Goal: Task Accomplishment & Management: Manage account settings

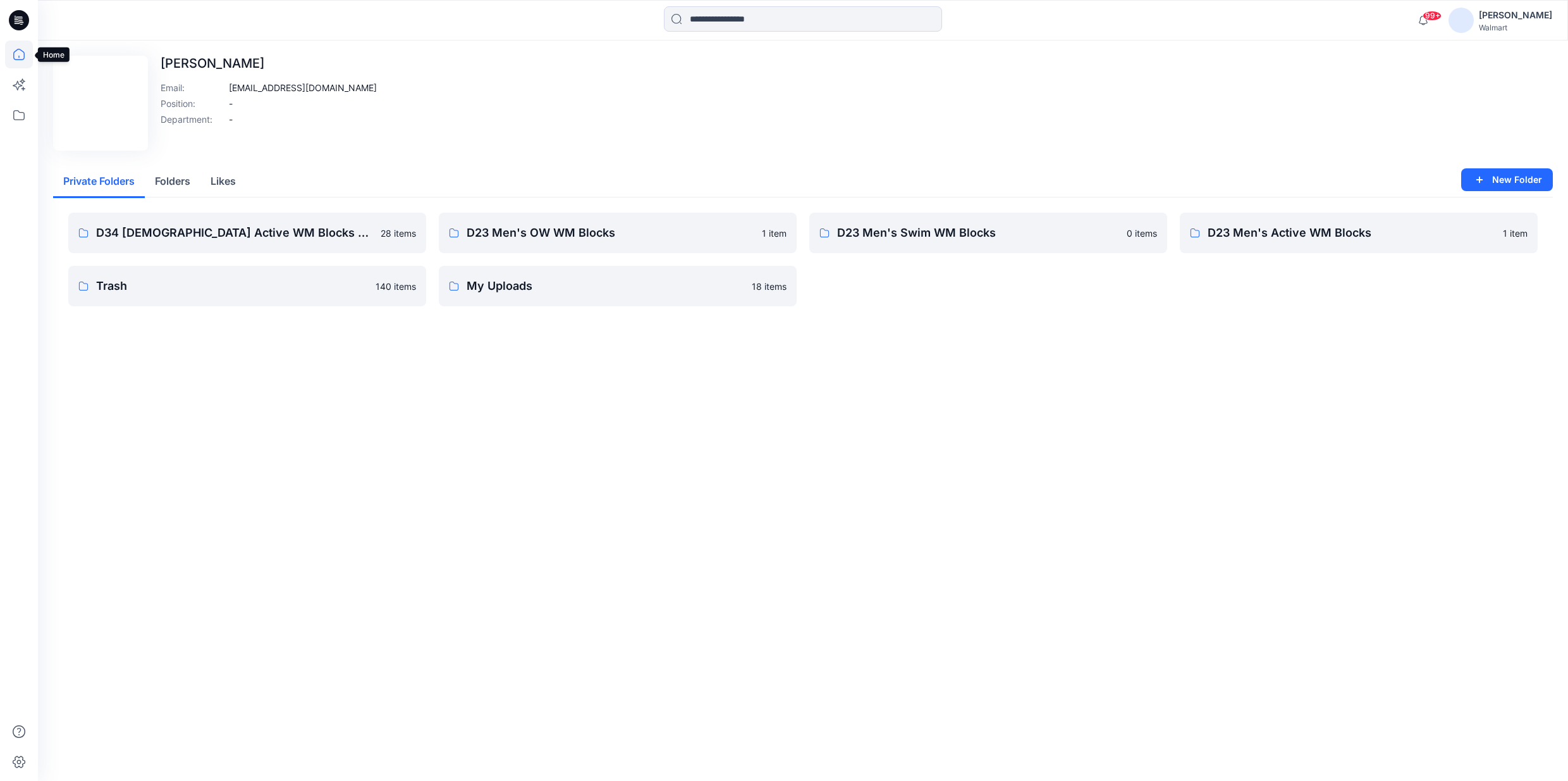
click at [22, 48] on icon at bounding box center [19, 55] width 28 height 28
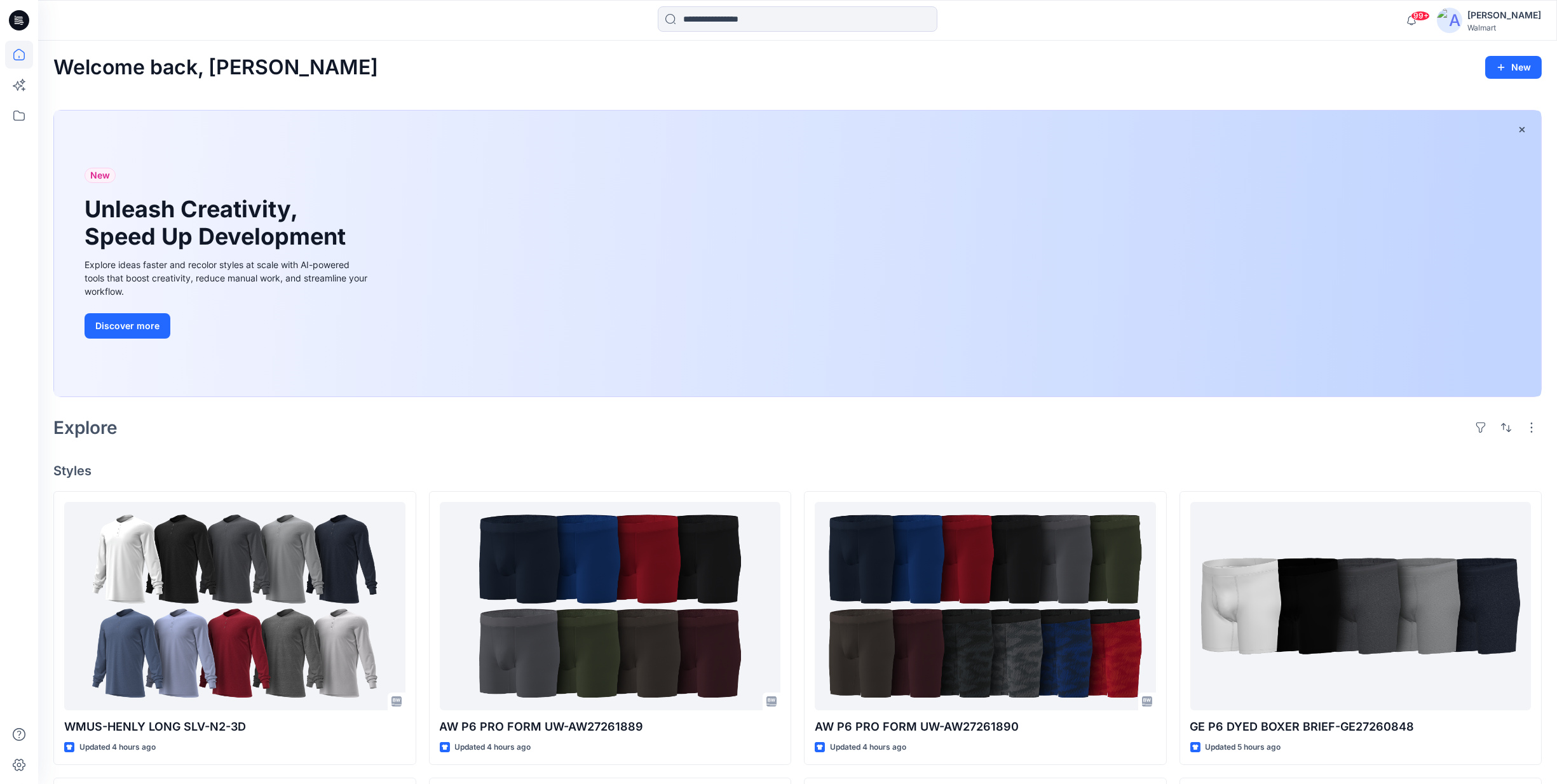
click at [183, 448] on div "Welcome back, [PERSON_NAME] New New Unleash Creativity, Speed Up Development Ex…" at bounding box center [797, 720] width 1518 height 1357
click at [19, 111] on icon at bounding box center [19, 115] width 12 height 10
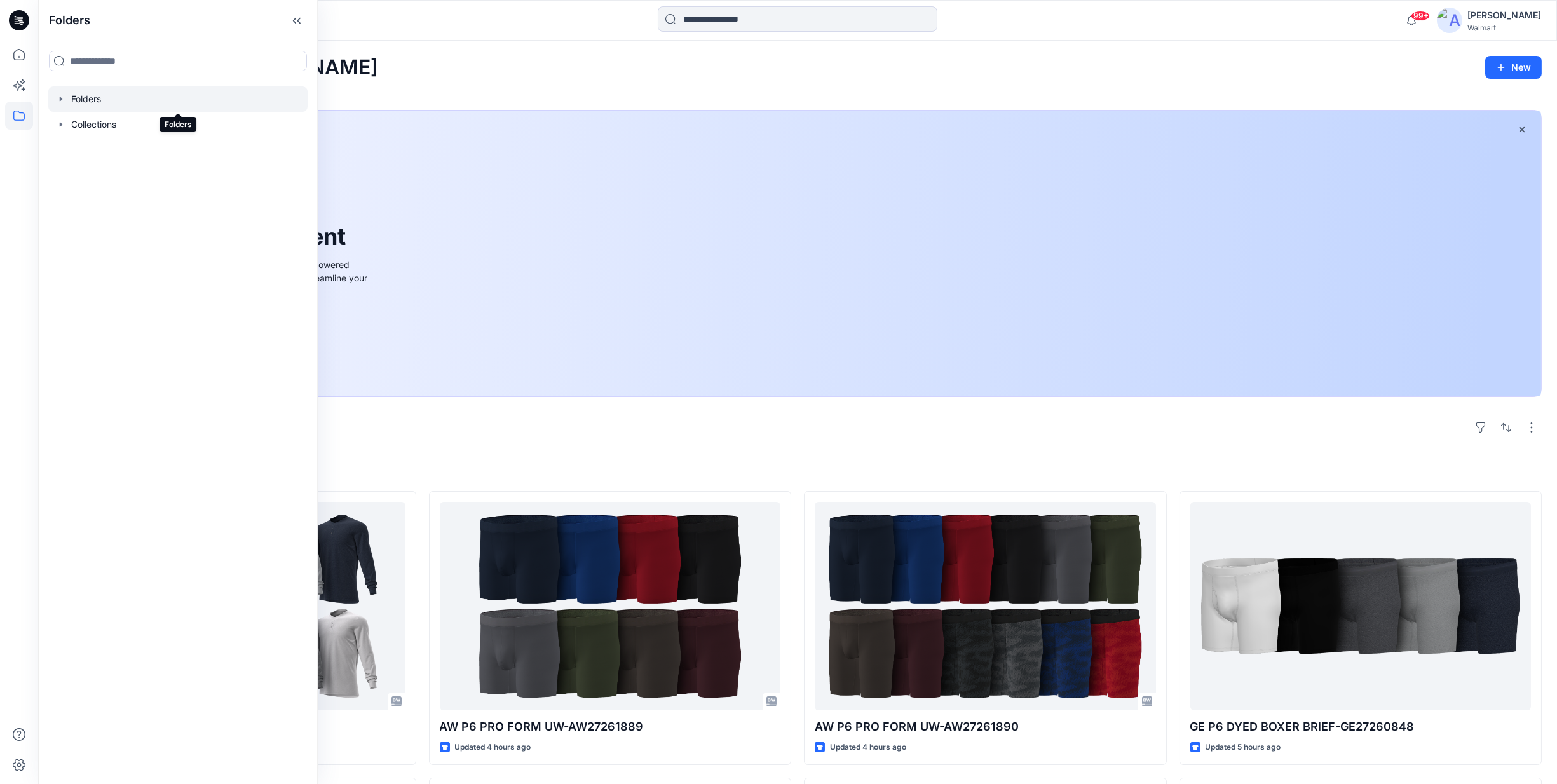
click at [76, 98] on div at bounding box center [177, 99] width 259 height 26
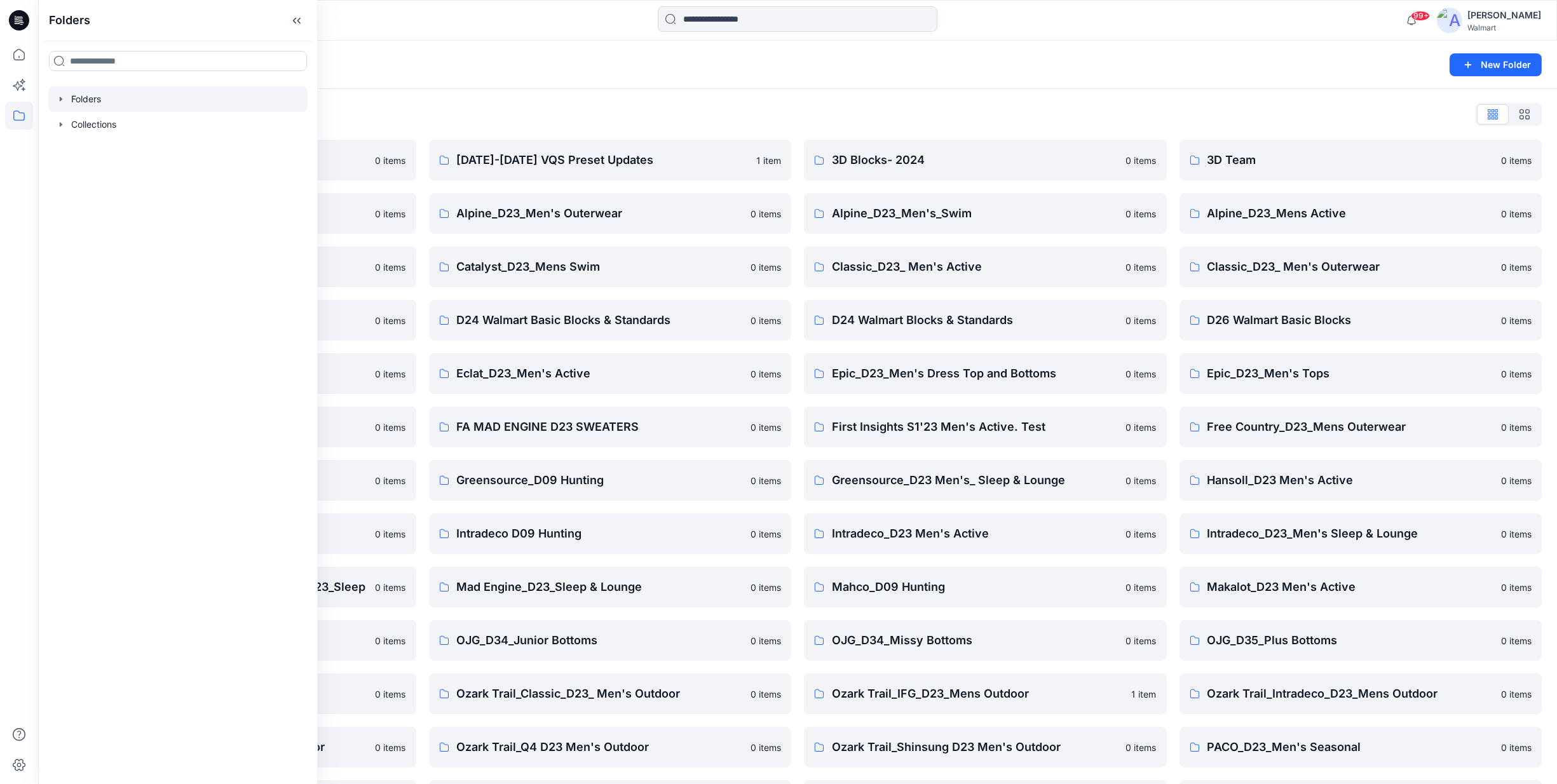
click at [1514, 23] on div "Walmart" at bounding box center [1504, 28] width 74 height 9
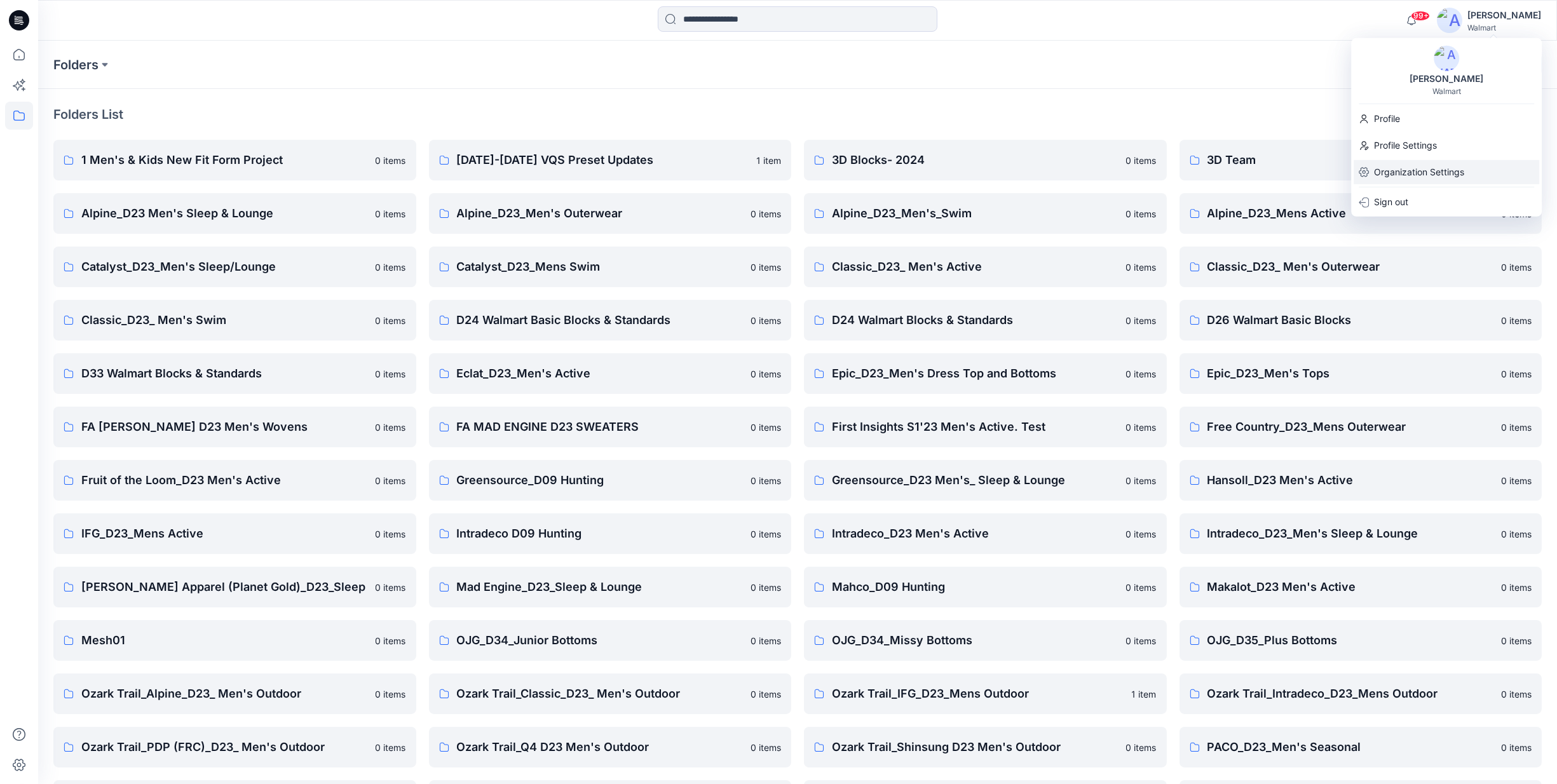
click at [1438, 175] on p "Organization Settings" at bounding box center [1418, 172] width 91 height 24
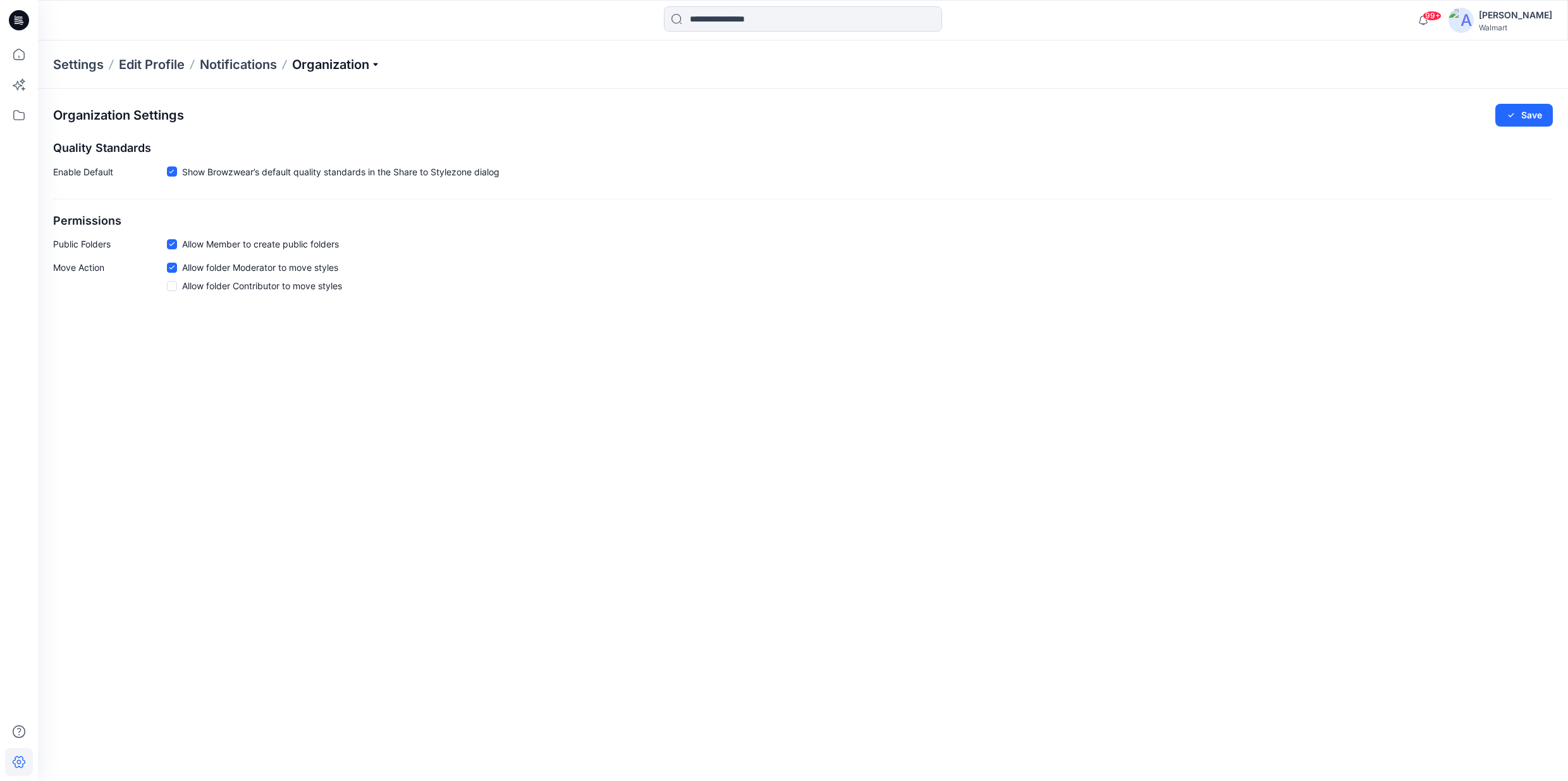
click at [368, 66] on p "Organization" at bounding box center [336, 64] width 89 height 18
click at [294, 214] on link "User Roles" at bounding box center [338, 220] width 185 height 25
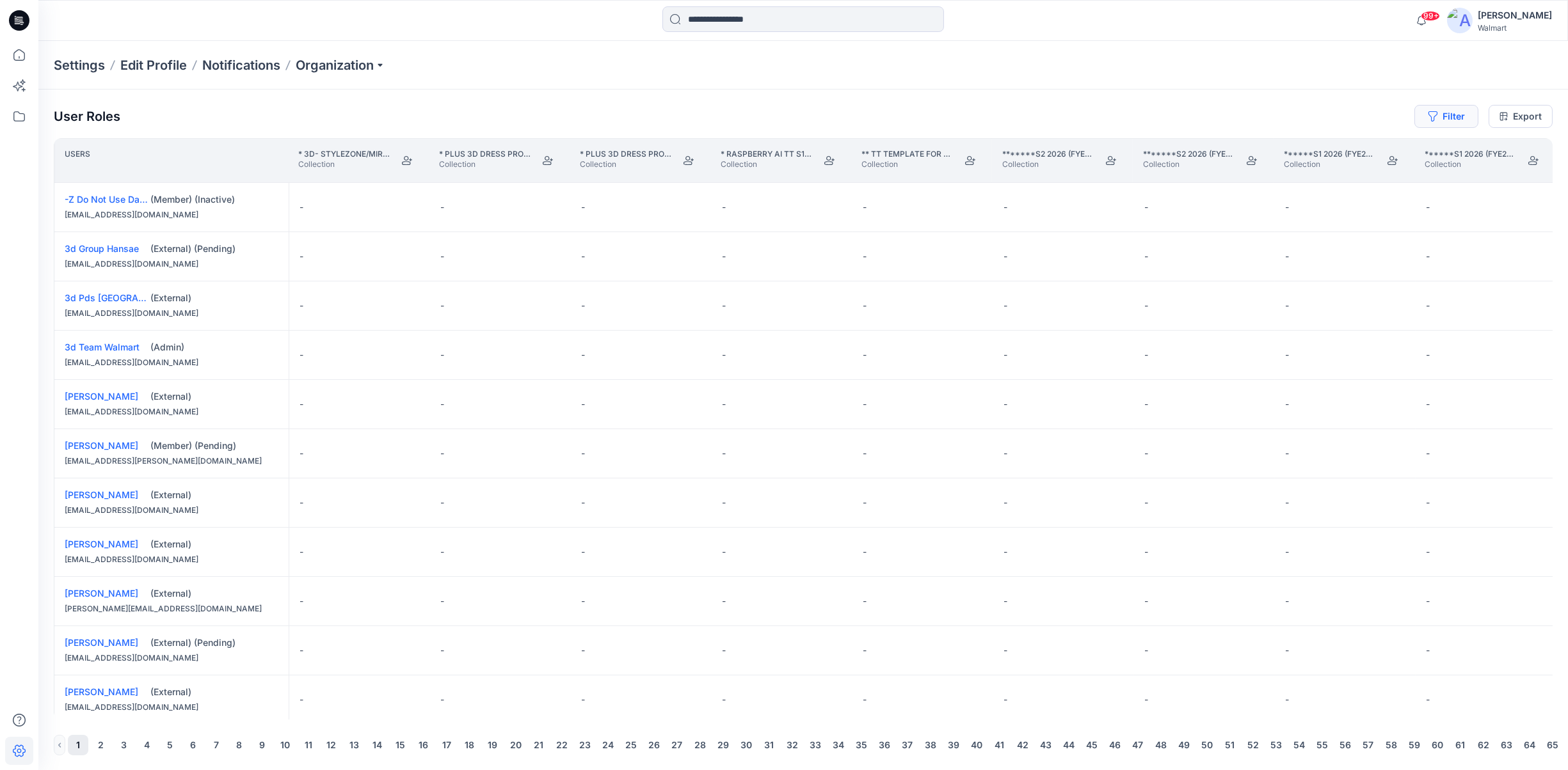
click at [1450, 111] on button "Filter" at bounding box center [1446, 117] width 64 height 23
click at [1373, 152] on div at bounding box center [1400, 150] width 132 height 16
type input "*"
click at [1543, 412] on button "Edit Role" at bounding box center [1534, 404] width 23 height 23
click at [1460, 115] on button "Filter" at bounding box center [1446, 117] width 64 height 23
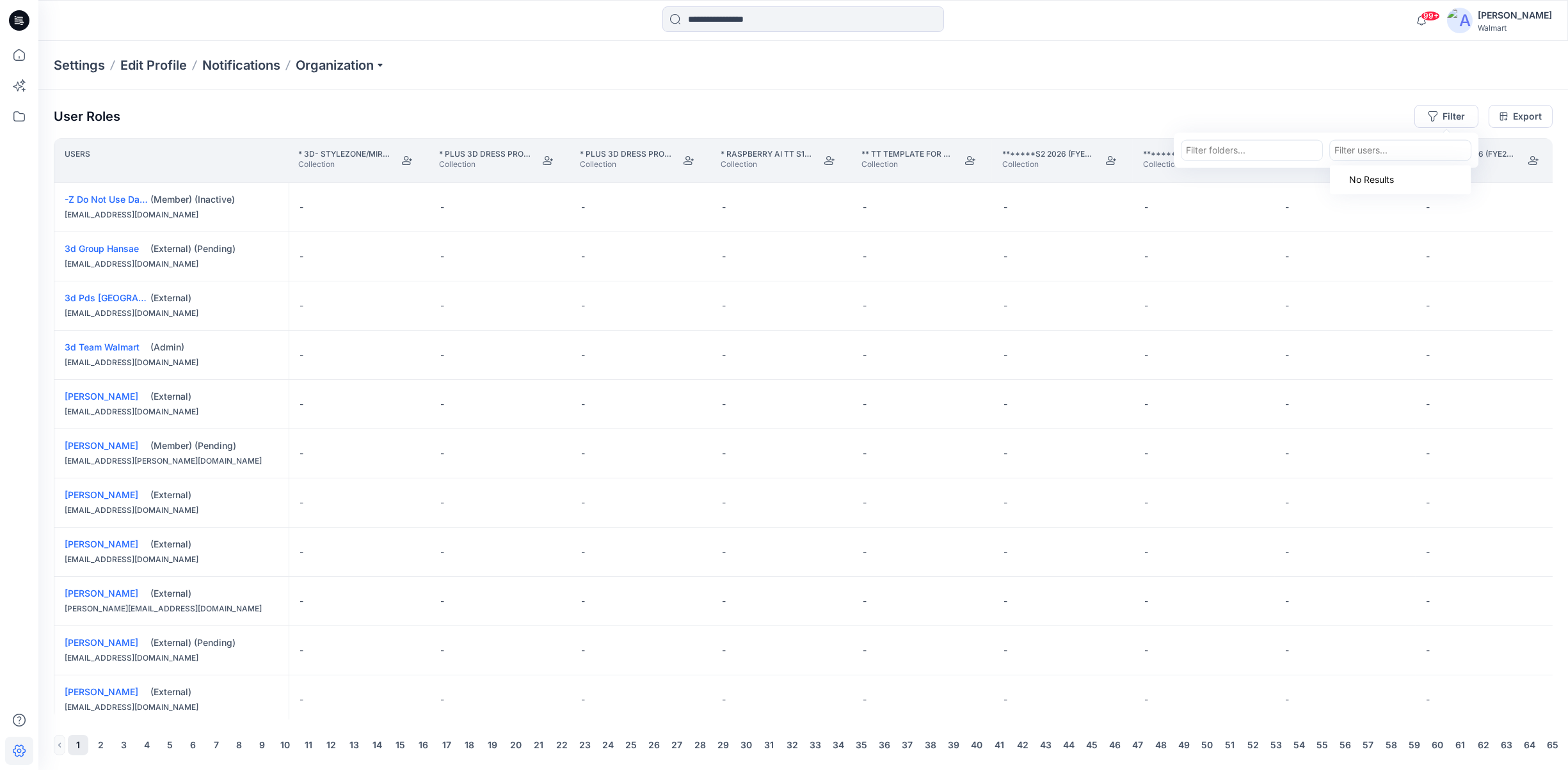
click at [1357, 155] on div at bounding box center [1400, 150] width 132 height 16
type input "***"
click at [1393, 180] on p "[PERSON_NAME]" at bounding box center [1395, 182] width 73 height 16
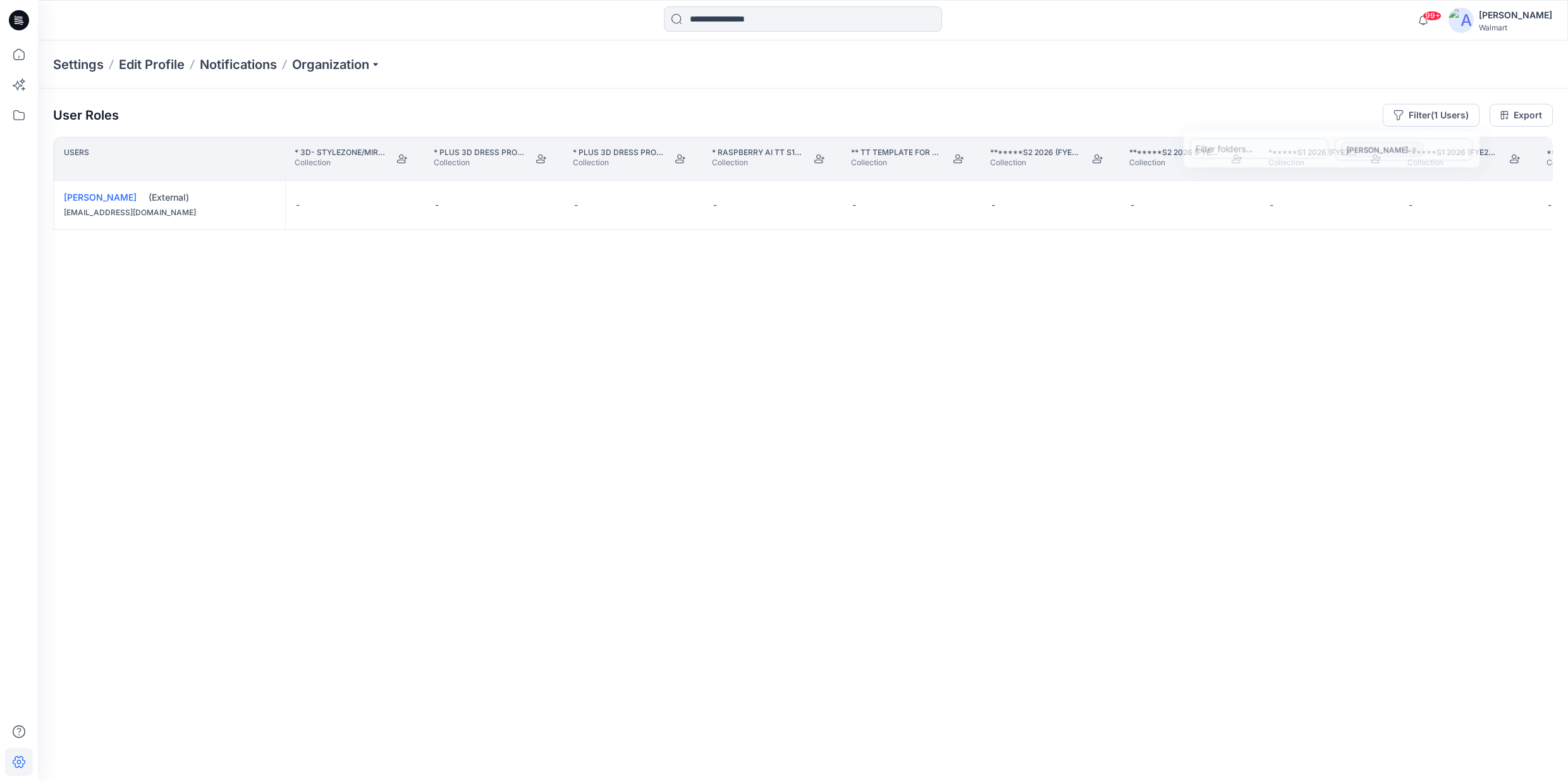
click at [68, 727] on div "Users * 3D- Stylezone/Miro Demo Collection Collection * Plus 3D Dress Project- …" at bounding box center [803, 433] width 1500 height 594
drag, startPoint x: 67, startPoint y: 727, endPoint x: 96, endPoint y: 732, distance: 29.4
click at [96, 732] on div "User Roles Filter (1 Users) Export Users * 3D- Stylezone/Miro Demo Collection C…" at bounding box center [803, 417] width 1530 height 658
click at [153, 651] on div "Users * 3D- Stylezone/Miro Demo Collection Collection * Plus 3D Dress Project- …" at bounding box center [803, 433] width 1500 height 594
click at [69, 727] on div "Users * 3D- Stylezone/Miro Demo Collection Collection * Plus 3D Dress Project- …" at bounding box center [803, 433] width 1500 height 594
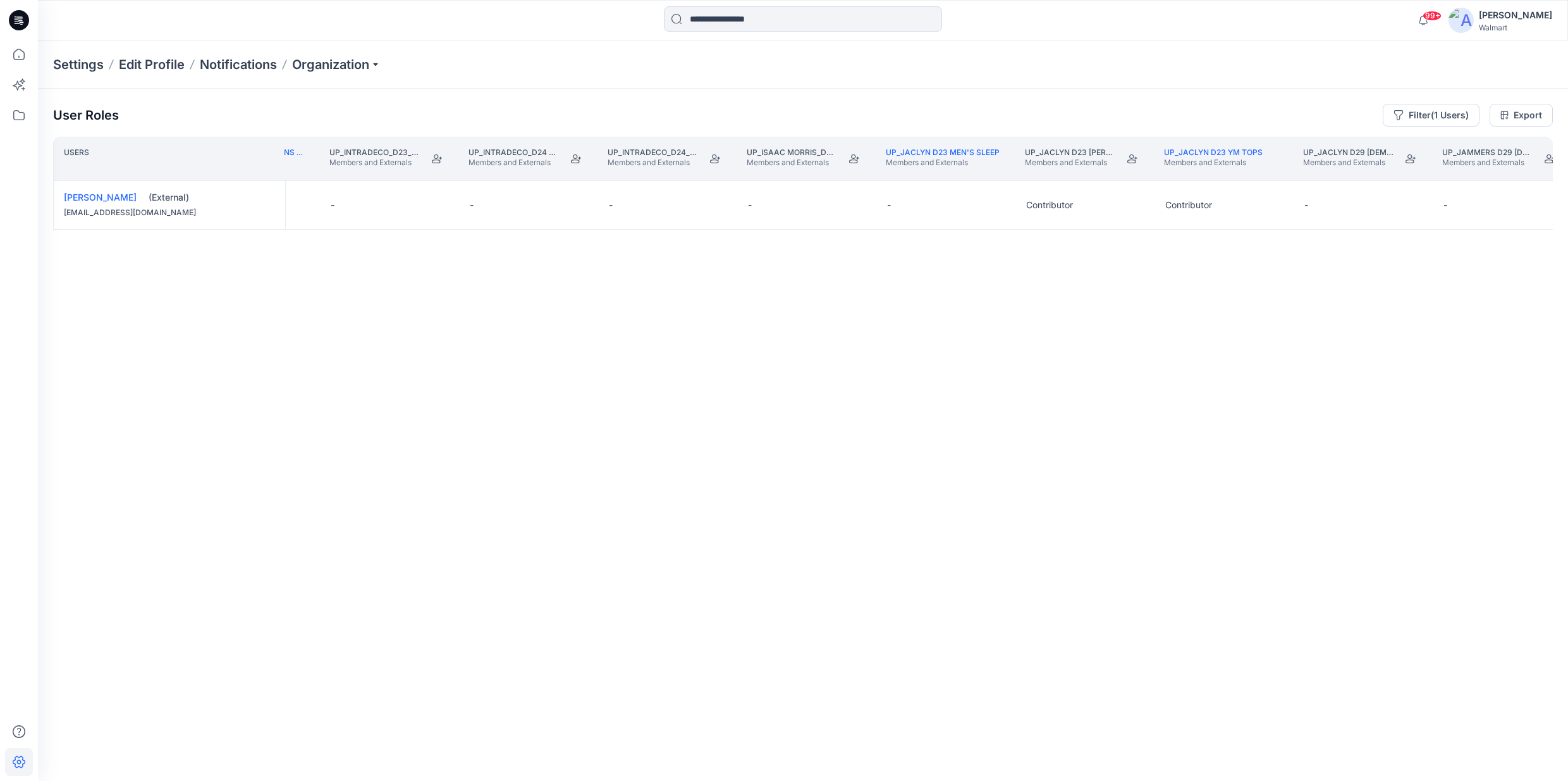
scroll to position [0, 280519]
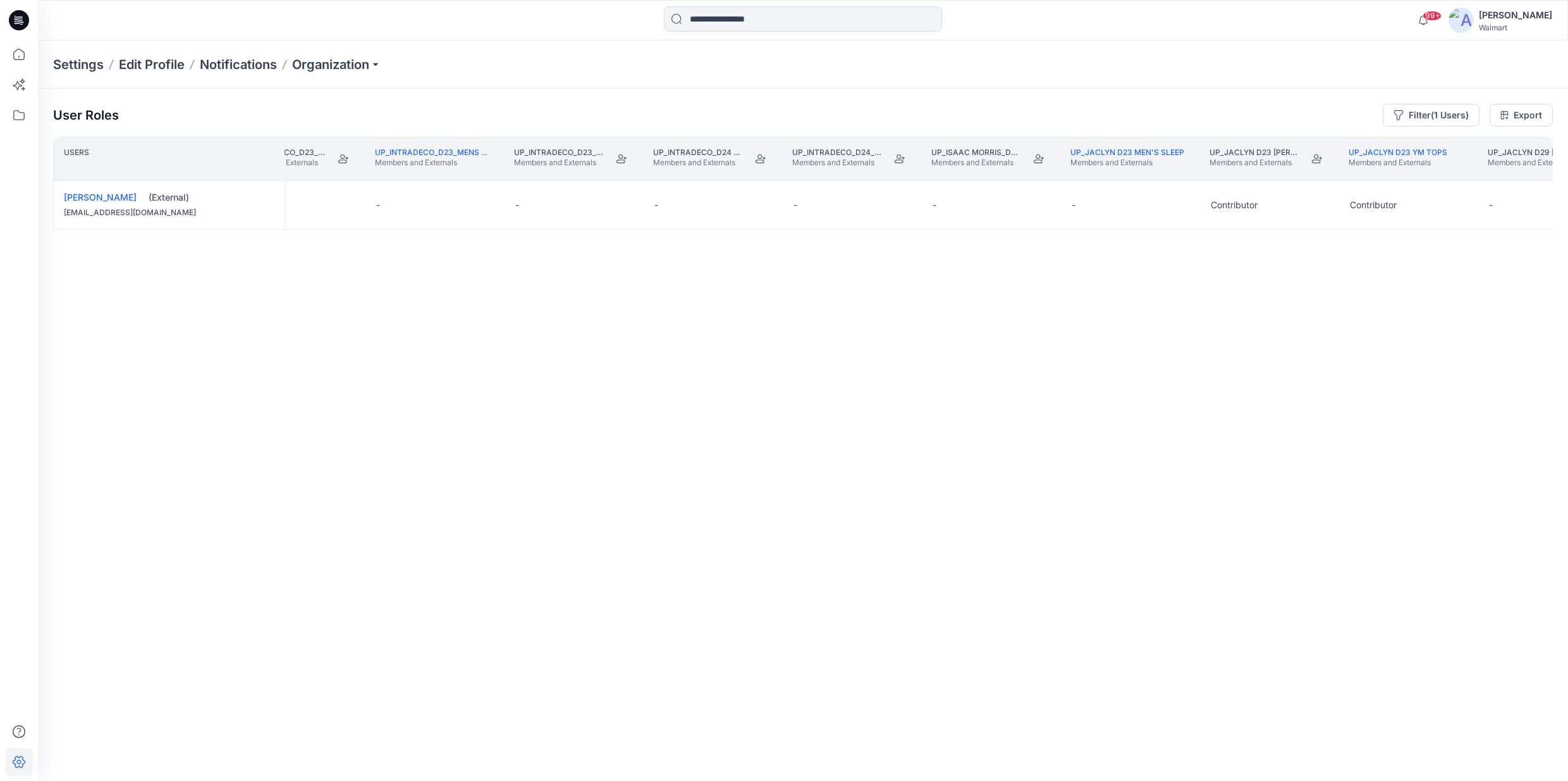
click at [1310, 730] on div "Users UP_Intradeco_D23_Men's Sleep & Lounge Members and Externals UP_Intradeco_…" at bounding box center [803, 433] width 1500 height 594
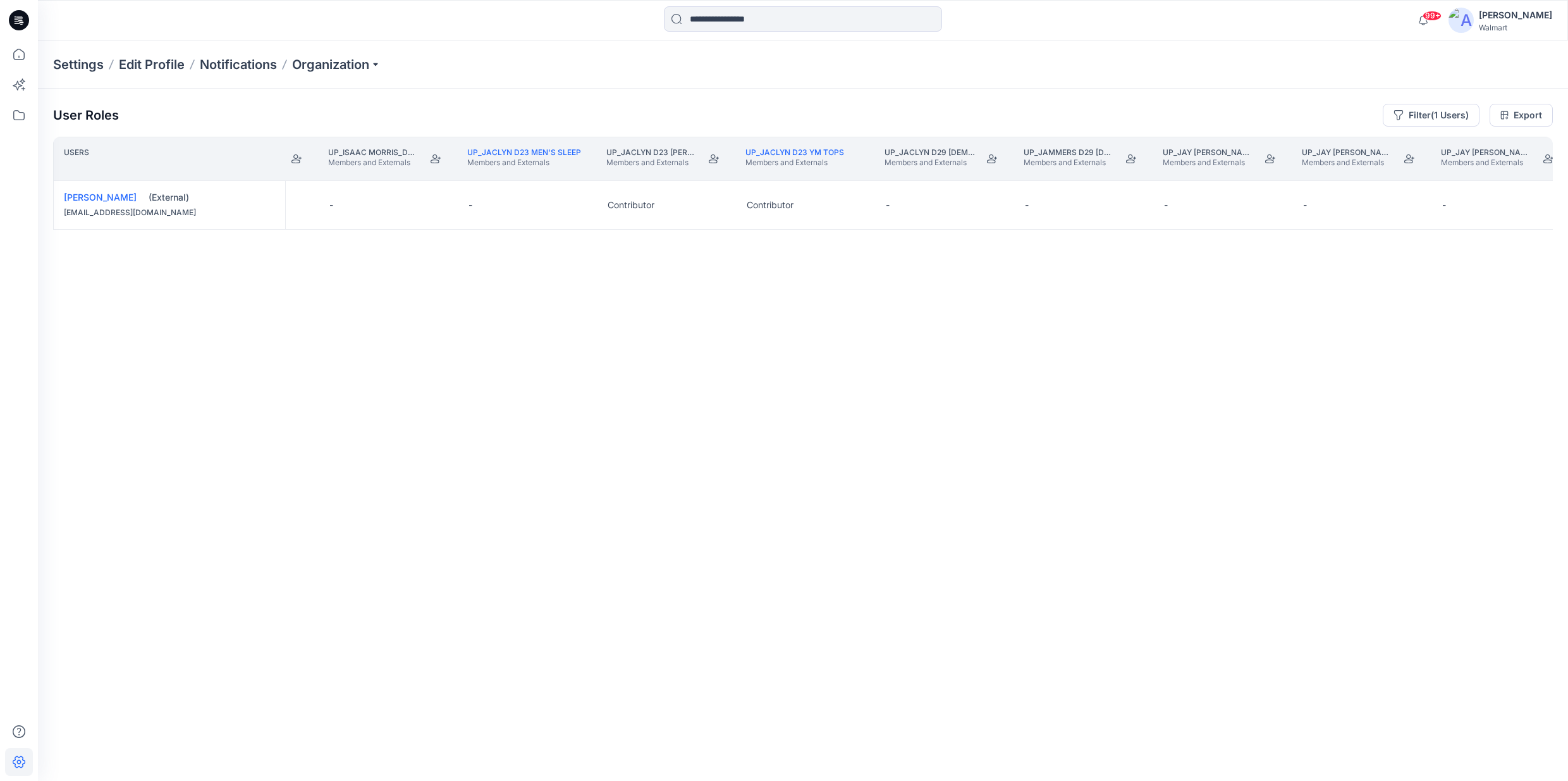
scroll to position [0, 281127]
click at [655, 157] on p "Members and Externals" at bounding box center [648, 162] width 91 height 10
click at [803, 148] on link "UP_Jaclyn D23 YM Tops" at bounding box center [791, 152] width 99 height 9
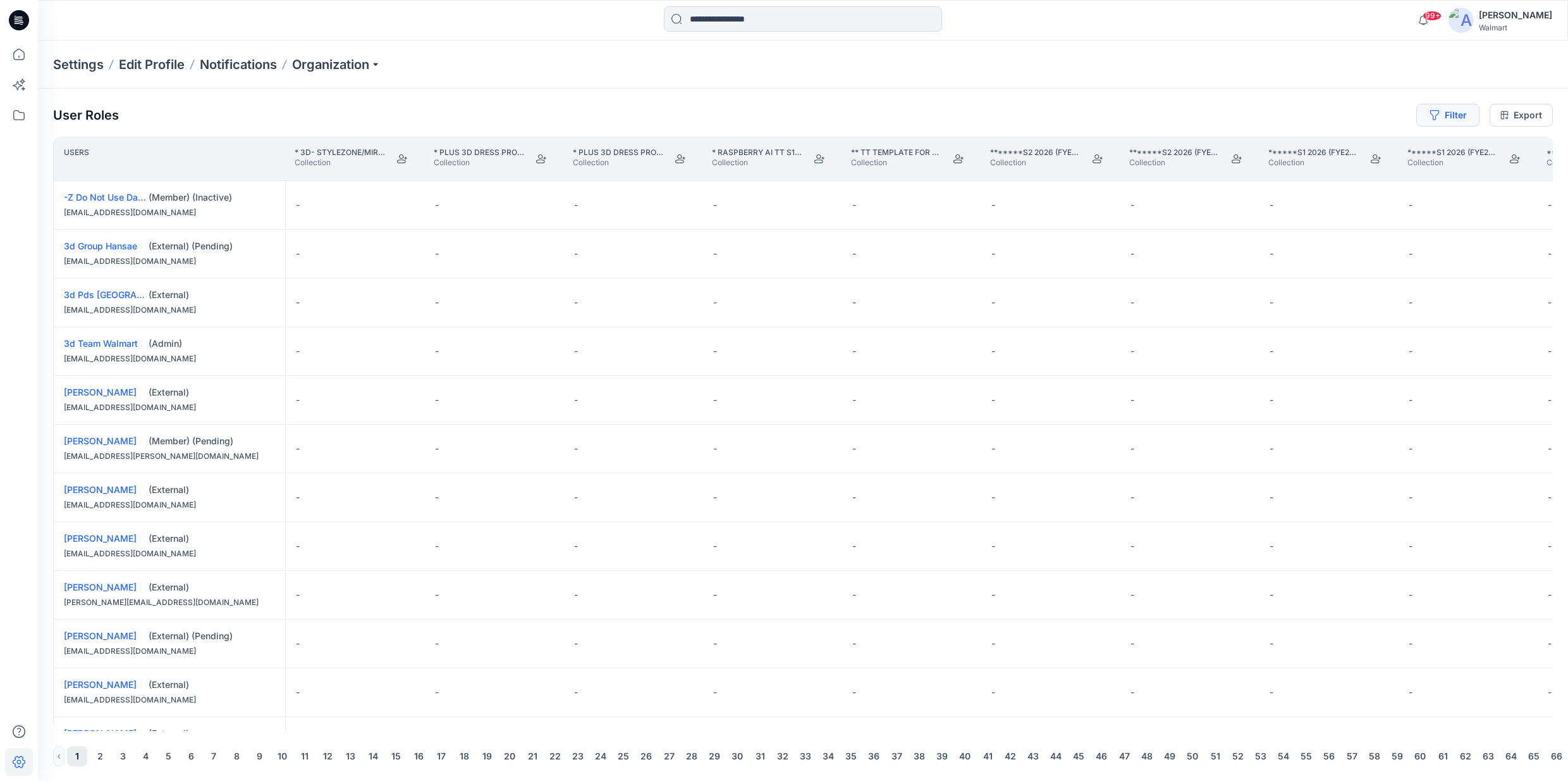
click at [1450, 110] on button "Filter" at bounding box center [1448, 116] width 63 height 23
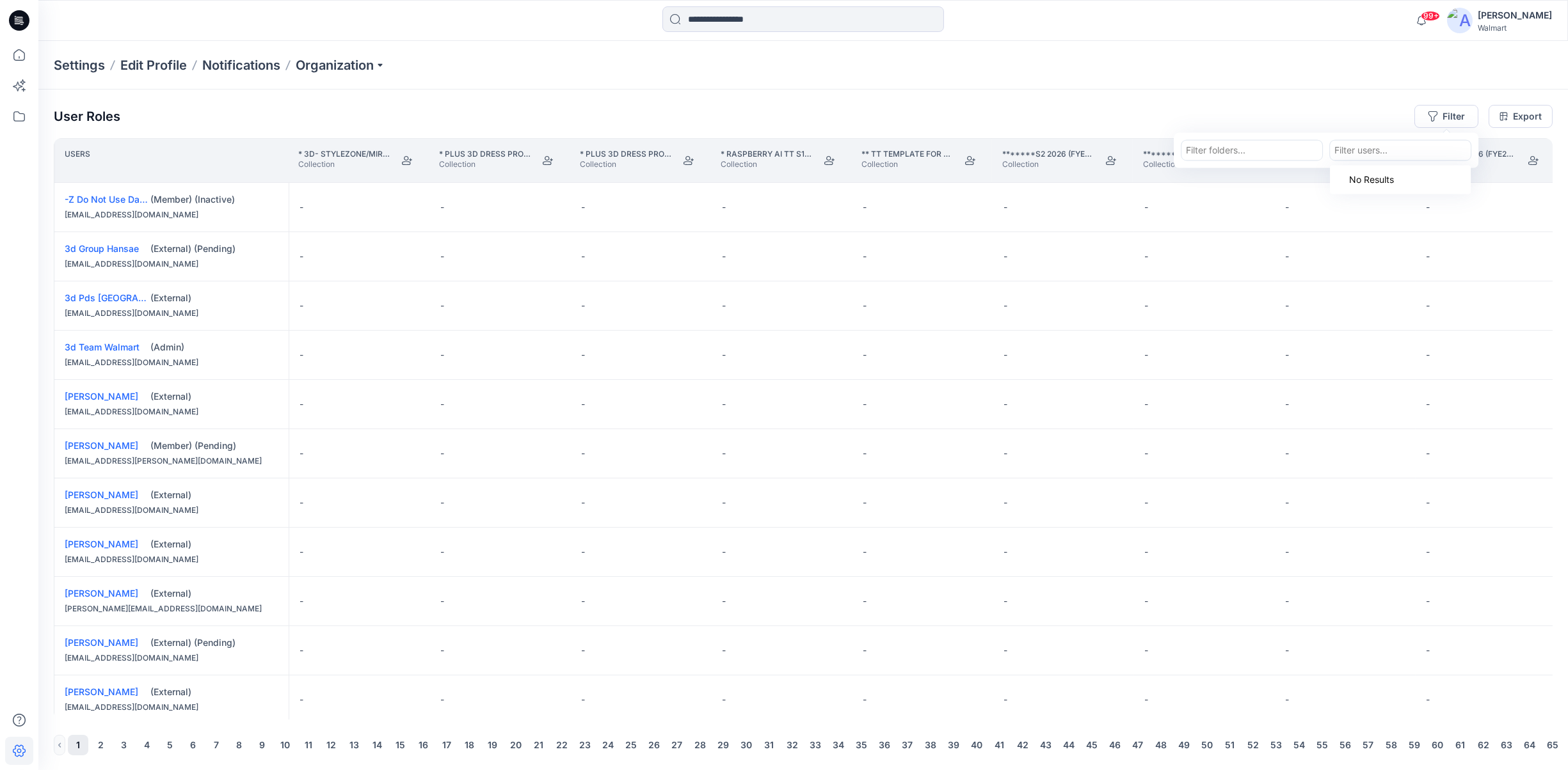
click at [1403, 144] on div at bounding box center [1400, 150] width 132 height 16
type input "***"
click at [1404, 184] on p "[PERSON_NAME]" at bounding box center [1395, 182] width 73 height 16
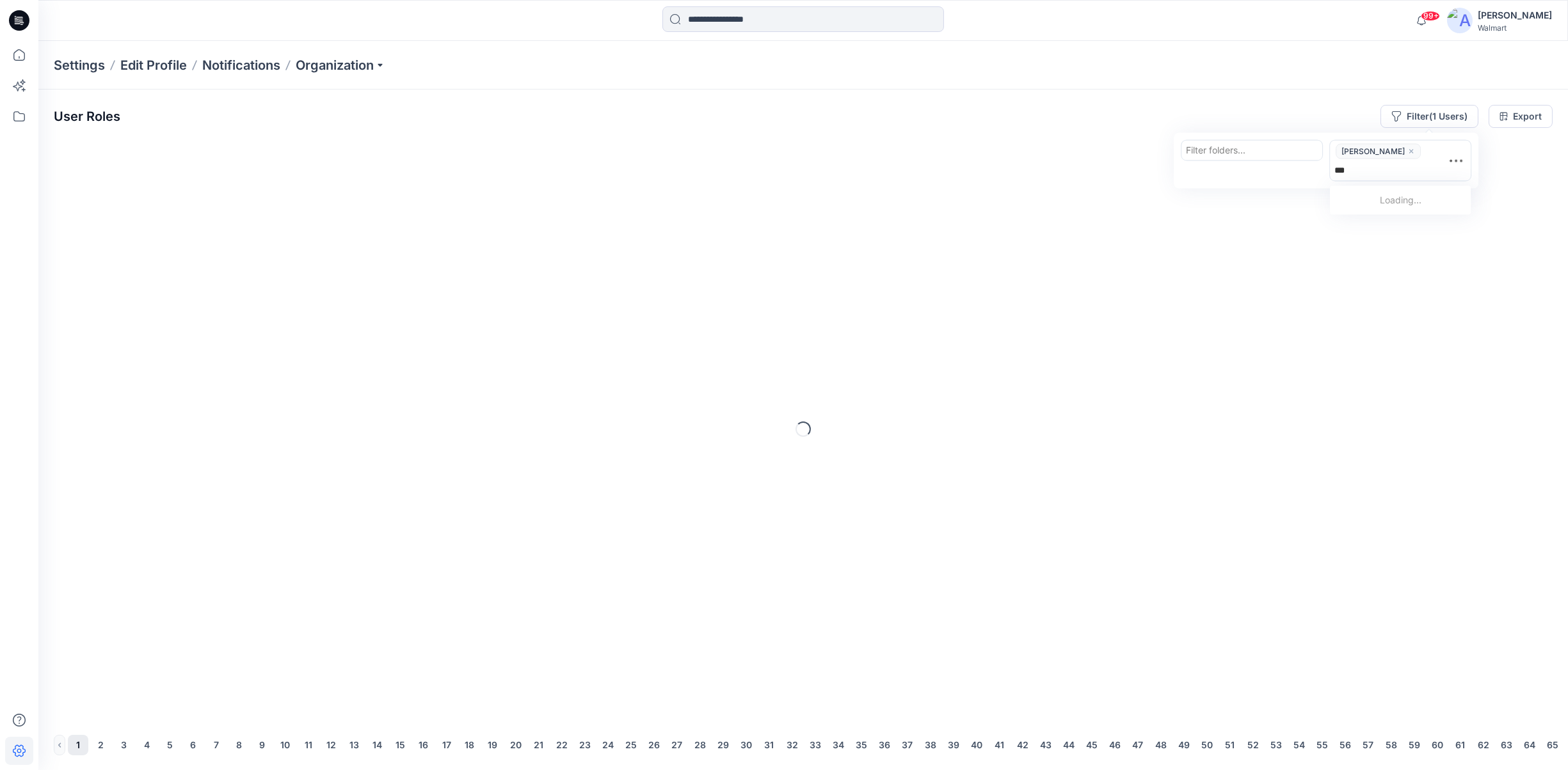
type input "****"
click at [1404, 184] on p "[PERSON_NAME]" at bounding box center [1395, 184] width 73 height 16
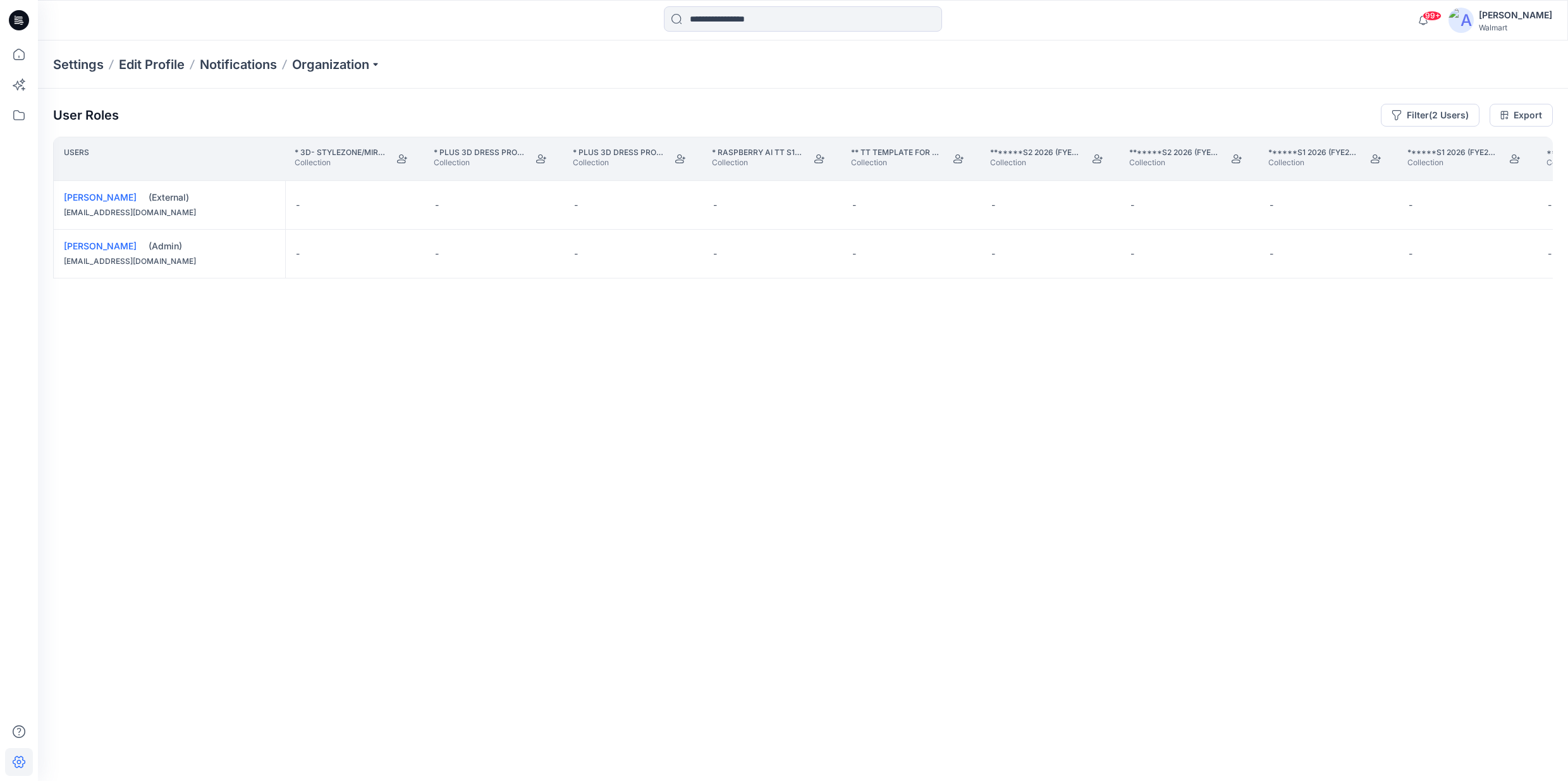
click at [65, 727] on div "Users * 3D- Stylezone/Miro Demo Collection Collection * Plus 3D Dress Project- …" at bounding box center [803, 433] width 1500 height 594
drag, startPoint x: 65, startPoint y: 727, endPoint x: 277, endPoint y: 725, distance: 212.0
click at [277, 725] on div "Users * 3D- Stylezone/Miro Demo Collection Collection * Plus 3D Dress Project- …" at bounding box center [803, 433] width 1500 height 594
click at [65, 730] on div "Users * 3D- Stylezone/Miro Demo Collection Collection * Plus 3D Dress Project- …" at bounding box center [803, 433] width 1500 height 594
click at [240, 631] on div "Users * 3D- Stylezone/Miro Demo Collection Collection * Plus 3D Dress Project- …" at bounding box center [803, 433] width 1500 height 594
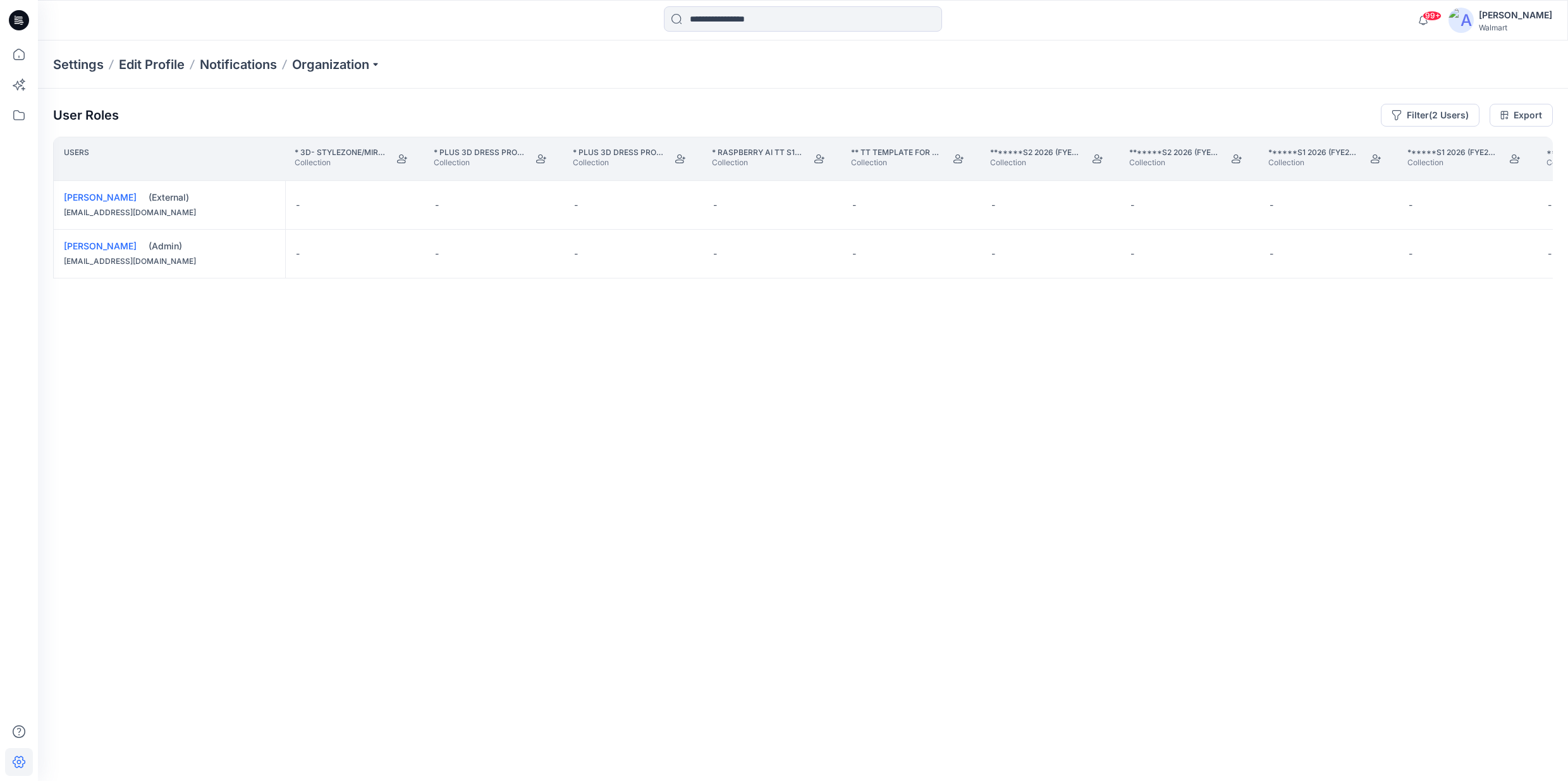
click at [67, 731] on div "User Roles Filter (2 Users) Export Users * 3D- Stylezone/Miro Demo Collection C…" at bounding box center [803, 417] width 1530 height 658
drag, startPoint x: 67, startPoint y: 730, endPoint x: 52, endPoint y: 698, distance: 35.3
click at [52, 698] on div "User Roles Filter (2 Users) Export Users * 3D- Stylezone/Miro Demo Collection C…" at bounding box center [803, 417] width 1530 height 658
click at [139, 631] on div "Users * 3D- Stylezone/Miro Demo Collection Collection * Plus 3D Dress Project- …" at bounding box center [803, 433] width 1500 height 594
click at [68, 727] on div "Users * 3D- Stylezone/Miro Demo Collection Collection * Plus 3D Dress Project- …" at bounding box center [803, 433] width 1500 height 594
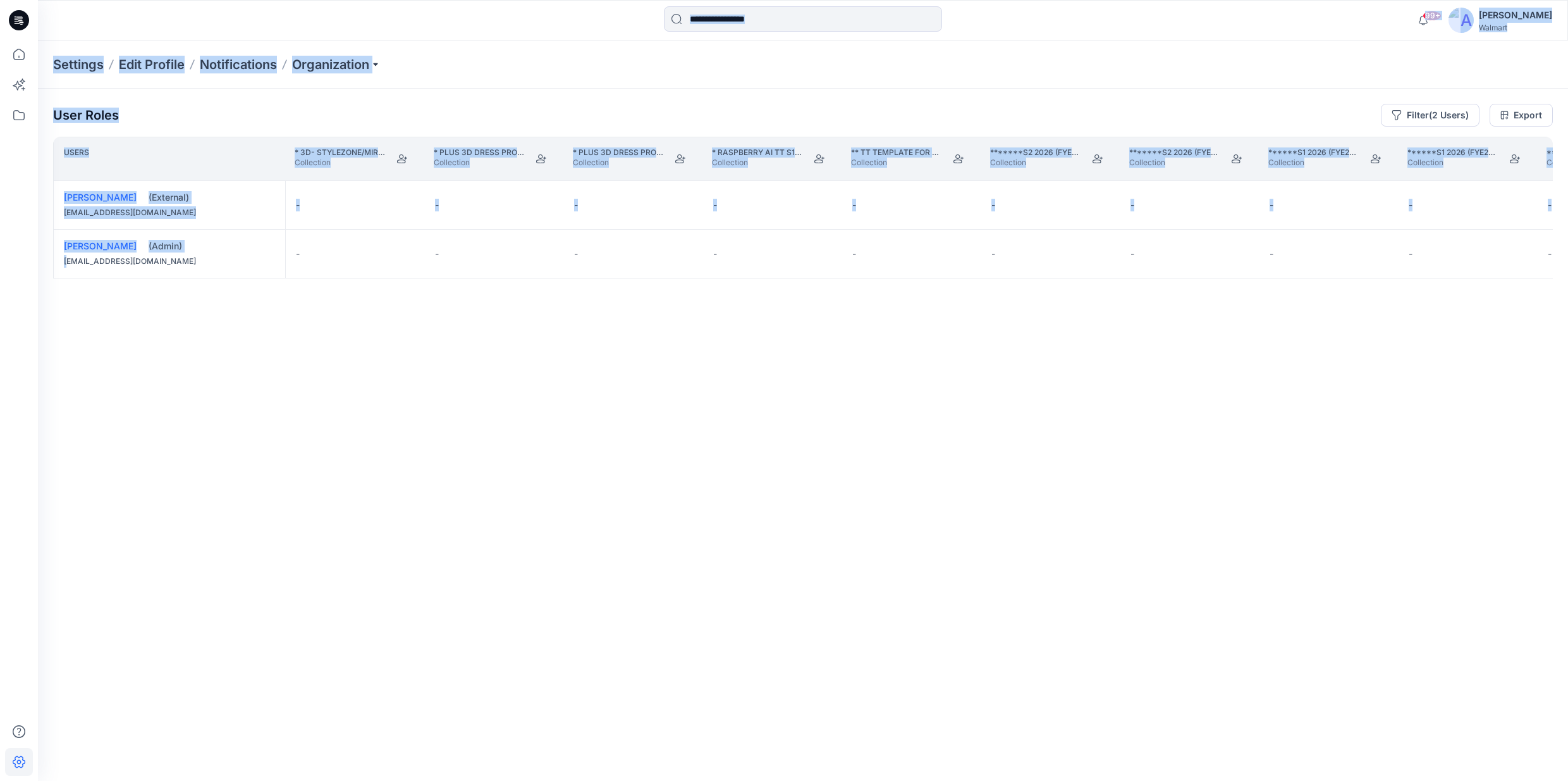
drag, startPoint x: 68, startPoint y: 726, endPoint x: 16, endPoint y: 694, distance: 61.1
click at [16, 694] on div "99+ Notifications [PERSON_NAME] shared WMUS-HENLY LONG SLV-N2-3D in UP_FYE 2027…" at bounding box center [784, 390] width 1568 height 781
click at [65, 732] on div "User Roles Filter (2 Users) Export Users * 3D- Stylezone/Miro Demo Collection C…" at bounding box center [803, 417] width 1530 height 658
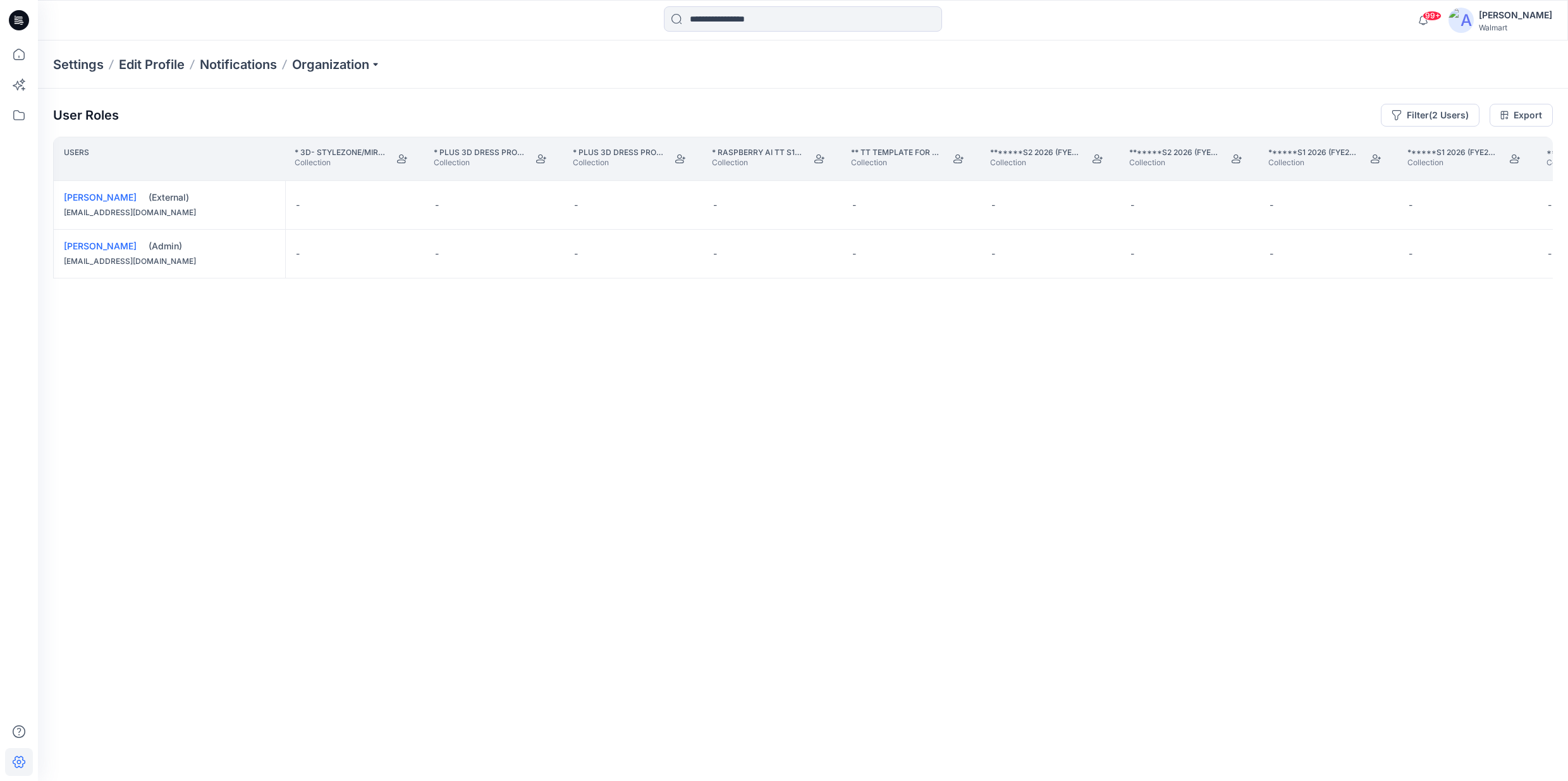
click at [68, 726] on div "Users * 3D- Stylezone/Miro Demo Collection Collection * Plus 3D Dress Project- …" at bounding box center [803, 433] width 1500 height 594
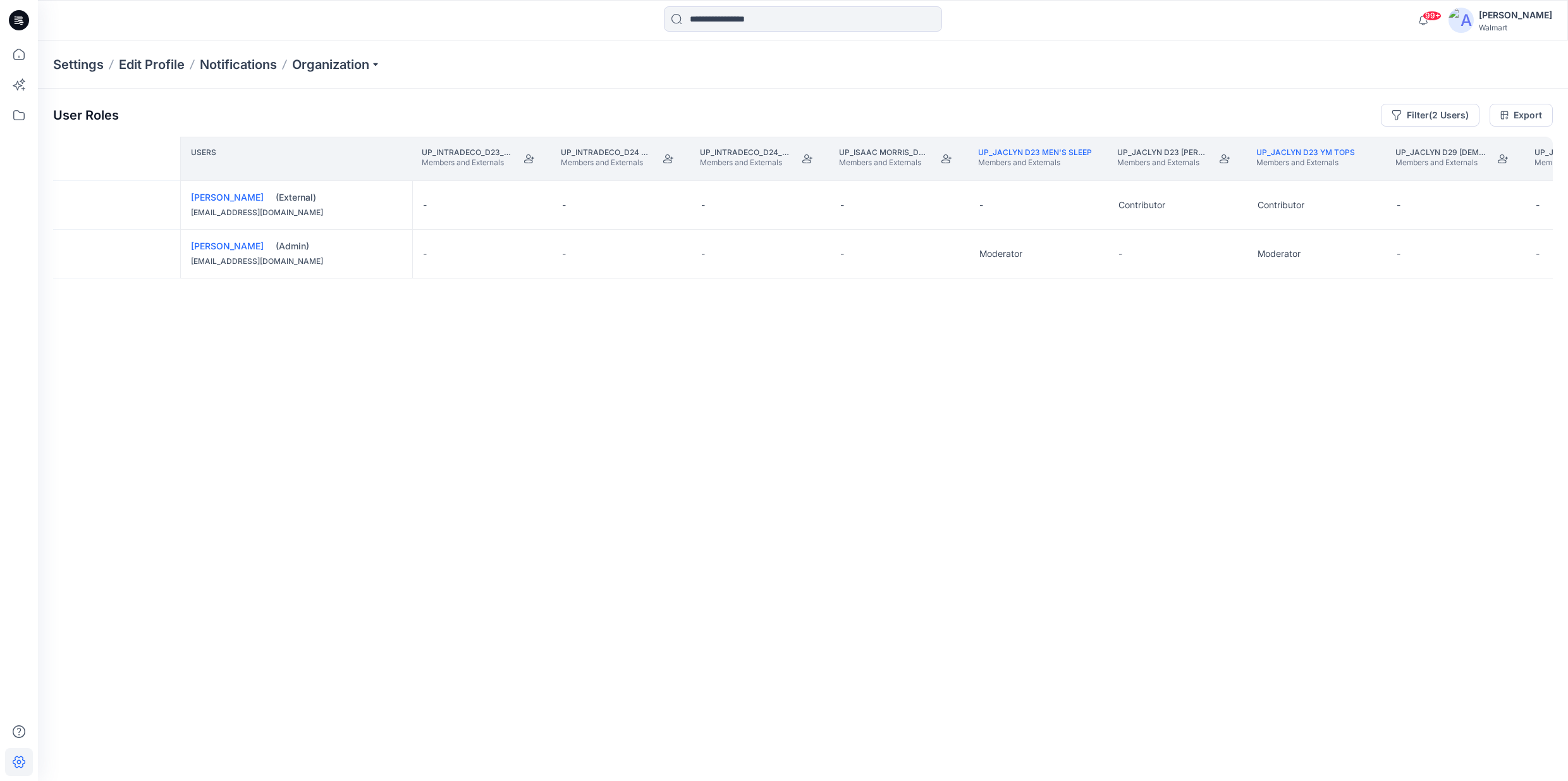
scroll to position [0, 280889]
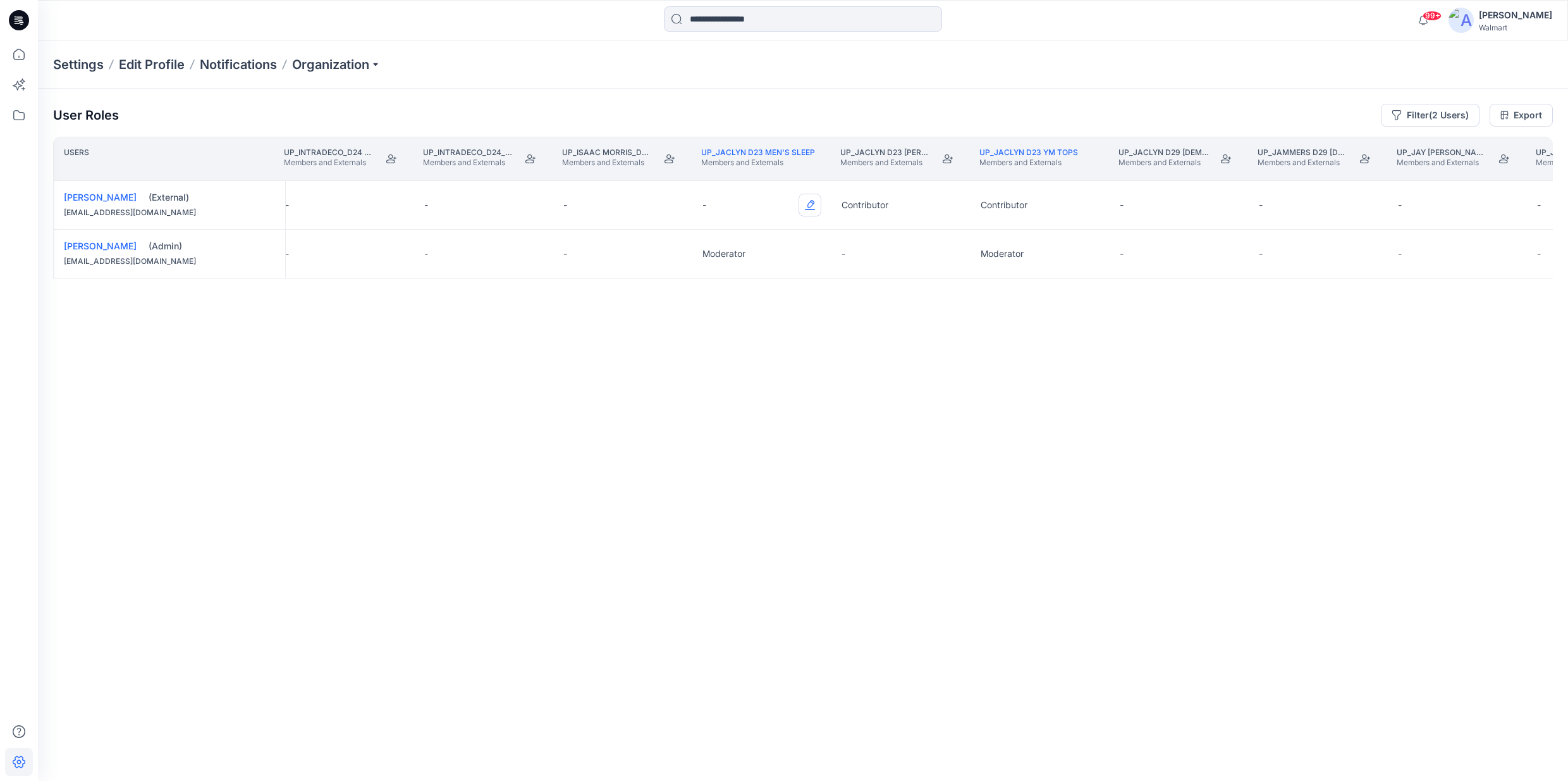
click at [806, 206] on button "Edit Role" at bounding box center [811, 205] width 23 height 23
click at [728, 282] on button "Contributor" at bounding box center [750, 281] width 136 height 23
click at [777, 148] on link "UP_Jaclyn D23 Men's Sleep" at bounding box center [758, 152] width 114 height 9
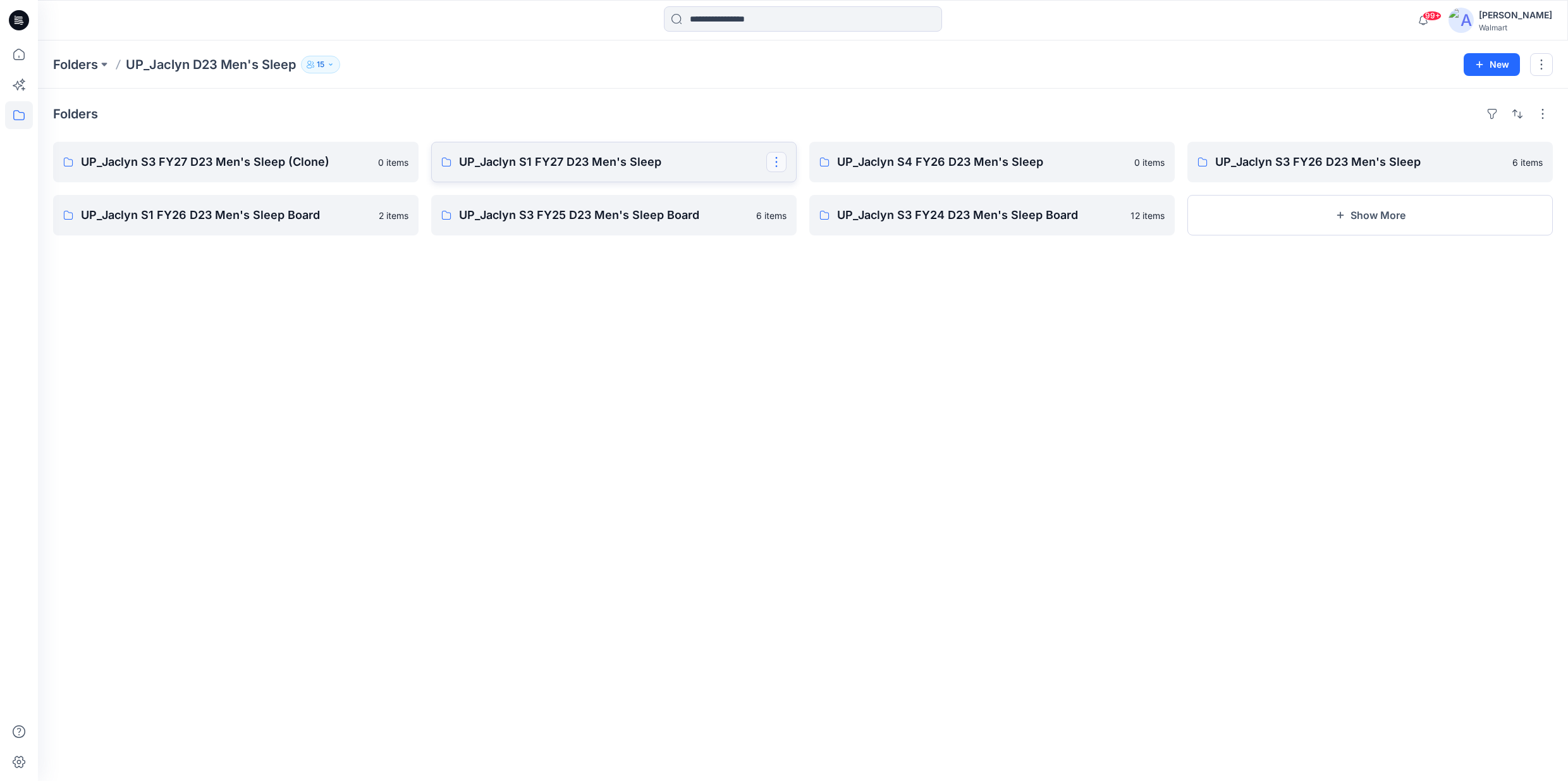
click at [780, 166] on button "button" at bounding box center [777, 162] width 20 height 20
click at [818, 215] on p "Duplicate to..." at bounding box center [821, 214] width 58 height 13
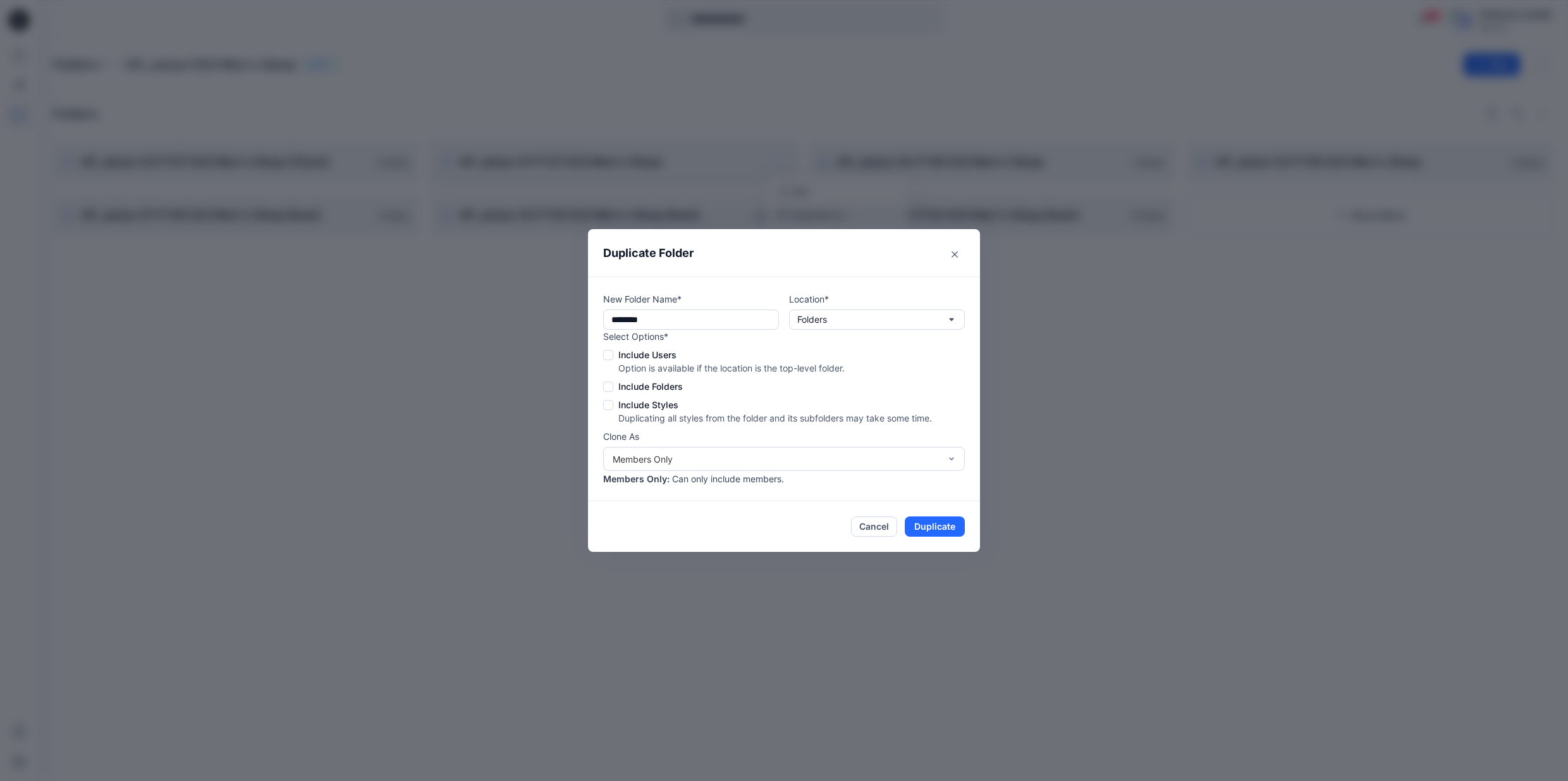
type input "**********"
drag, startPoint x: 958, startPoint y: 256, endPoint x: 878, endPoint y: 522, distance: 277.8
click at [878, 522] on section "**********" at bounding box center [784, 390] width 392 height 323
click at [878, 522] on button "Cancel" at bounding box center [875, 527] width 46 height 20
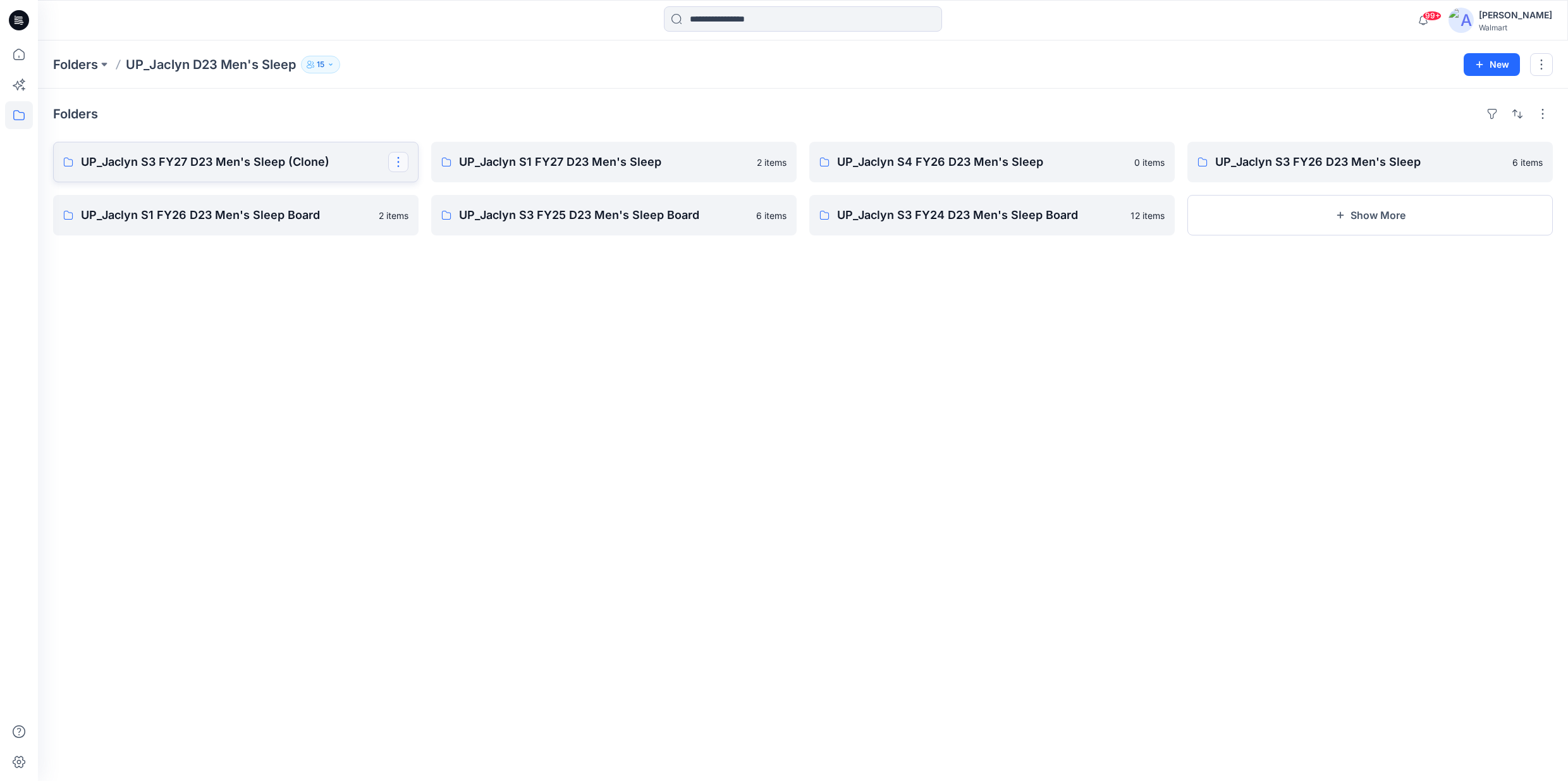
click at [405, 170] on button "button" at bounding box center [398, 162] width 20 height 20
click at [419, 190] on p "Edit" at bounding box center [422, 191] width 16 height 13
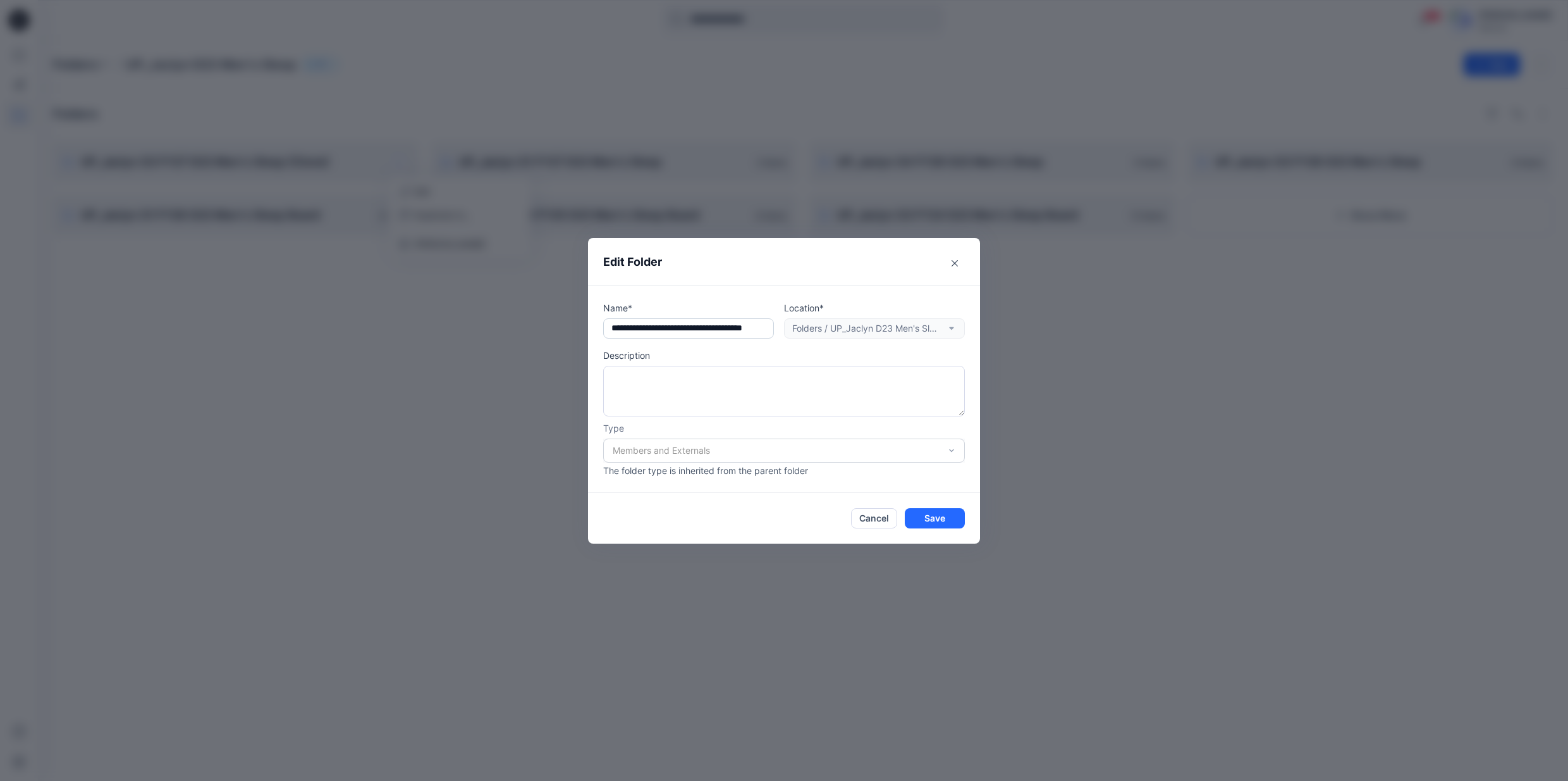
click at [667, 329] on input "text" at bounding box center [689, 328] width 171 height 20
click at [768, 331] on input "**********" at bounding box center [689, 328] width 171 height 20
type input "**********"
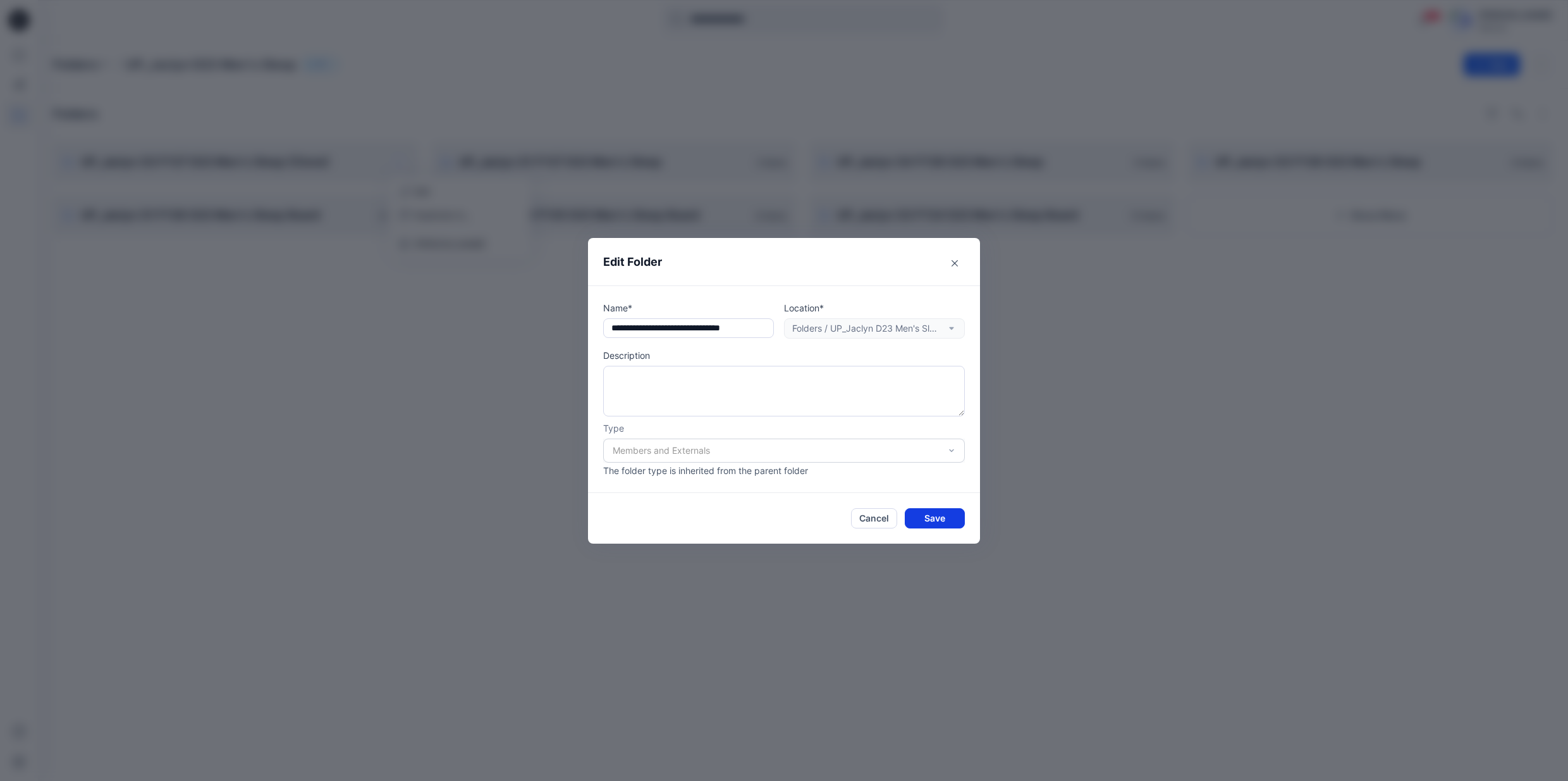
click at [949, 513] on button "Save" at bounding box center [935, 518] width 60 height 20
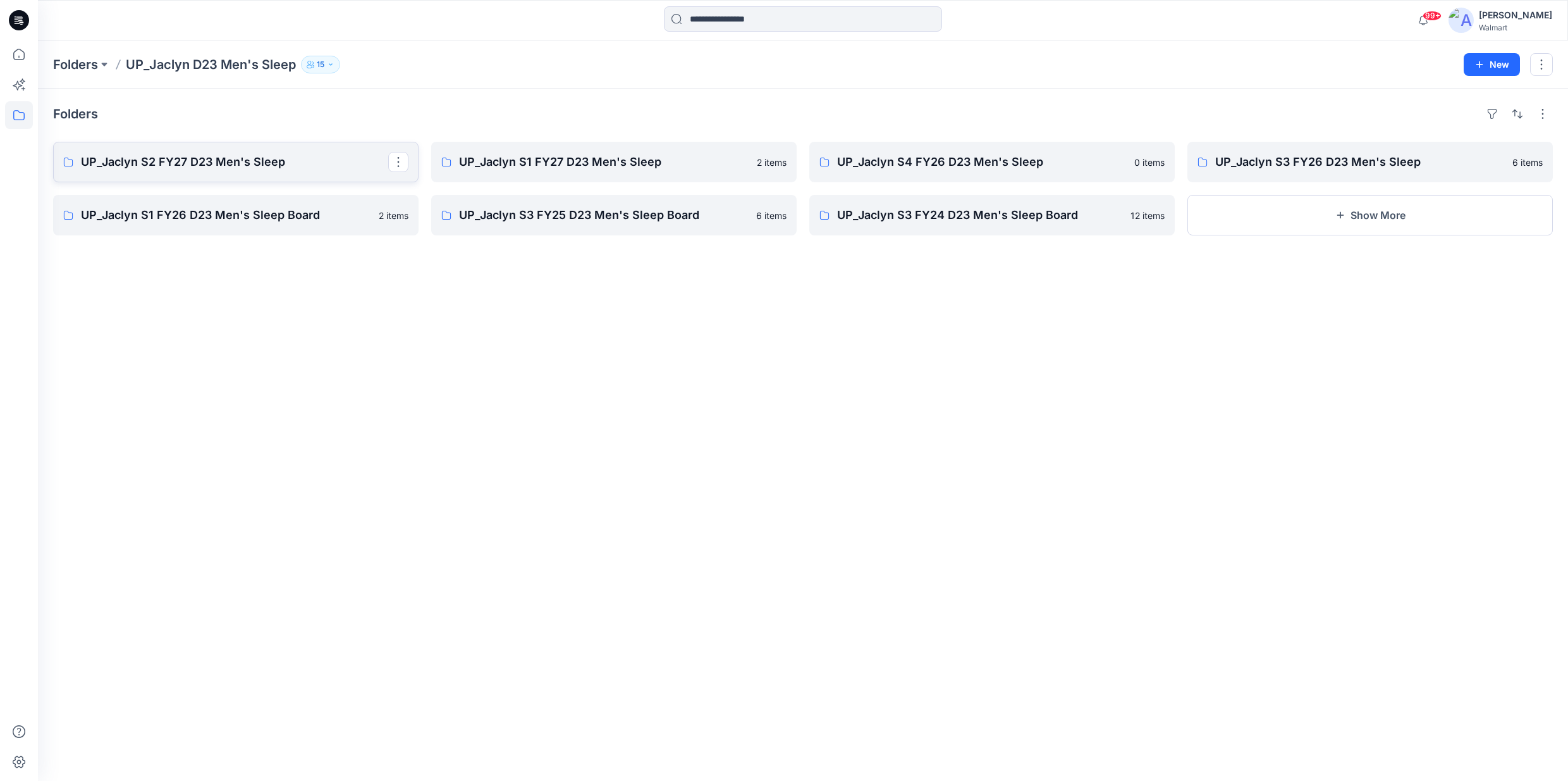
click at [162, 160] on p "UP_Jaclyn S2 FY27 D23 Men's Sleep" at bounding box center [234, 162] width 307 height 18
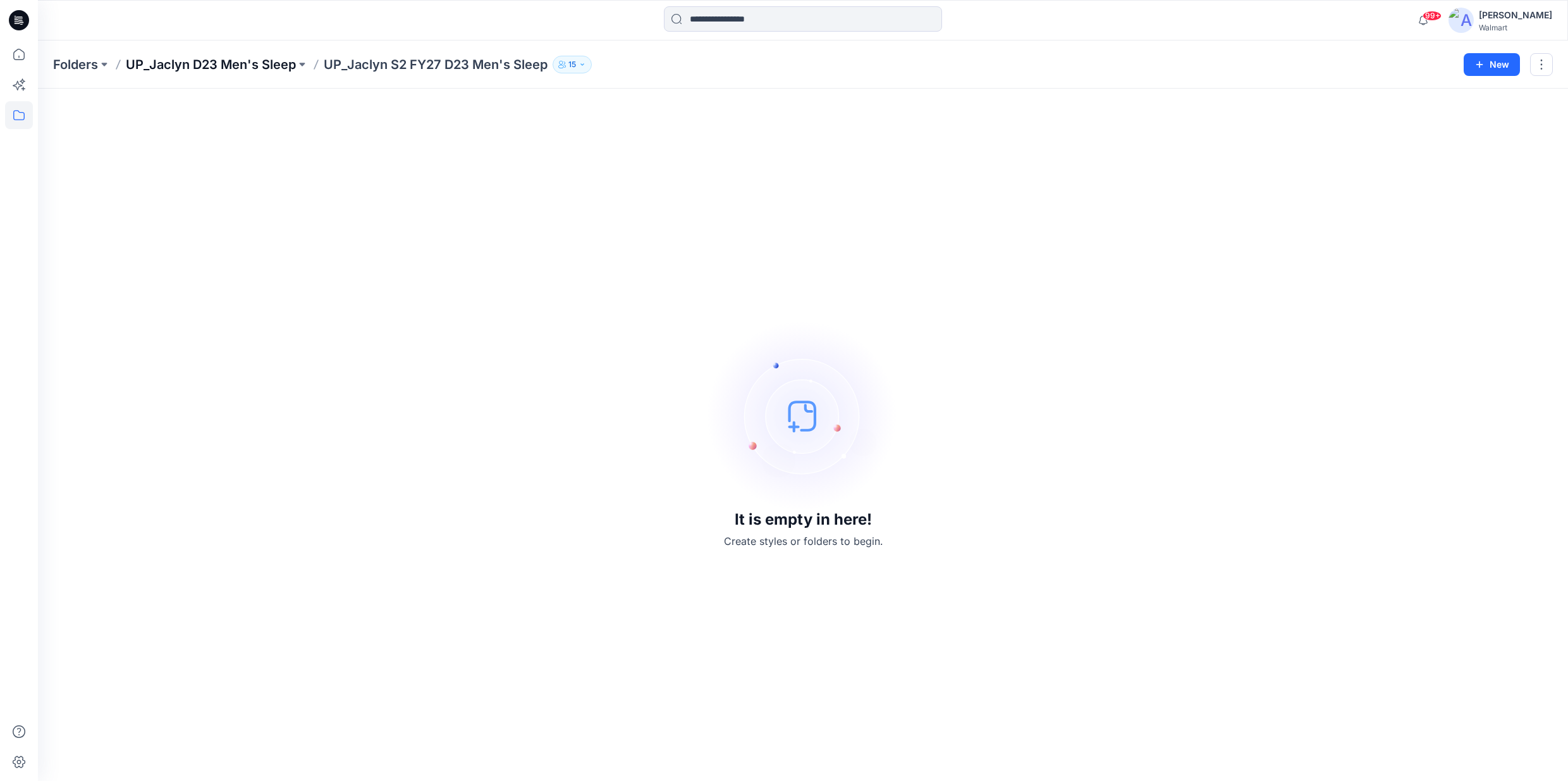
click at [247, 68] on p "UP_Jaclyn D23 Men's Sleep" at bounding box center [210, 64] width 170 height 18
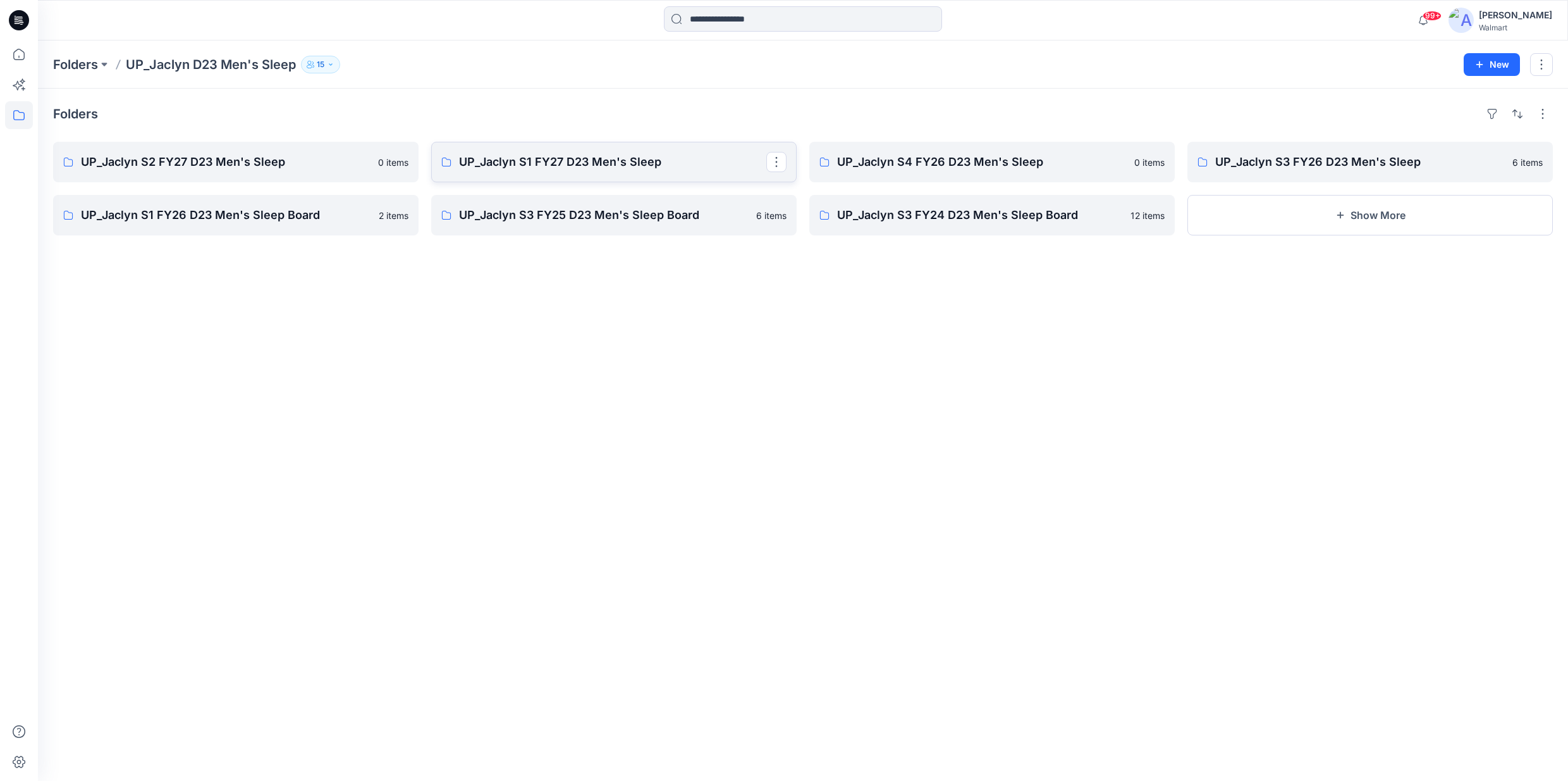
click at [567, 167] on p "UP_Jaclyn S1 FY27 D23 Men's Sleep" at bounding box center [613, 162] width 307 height 18
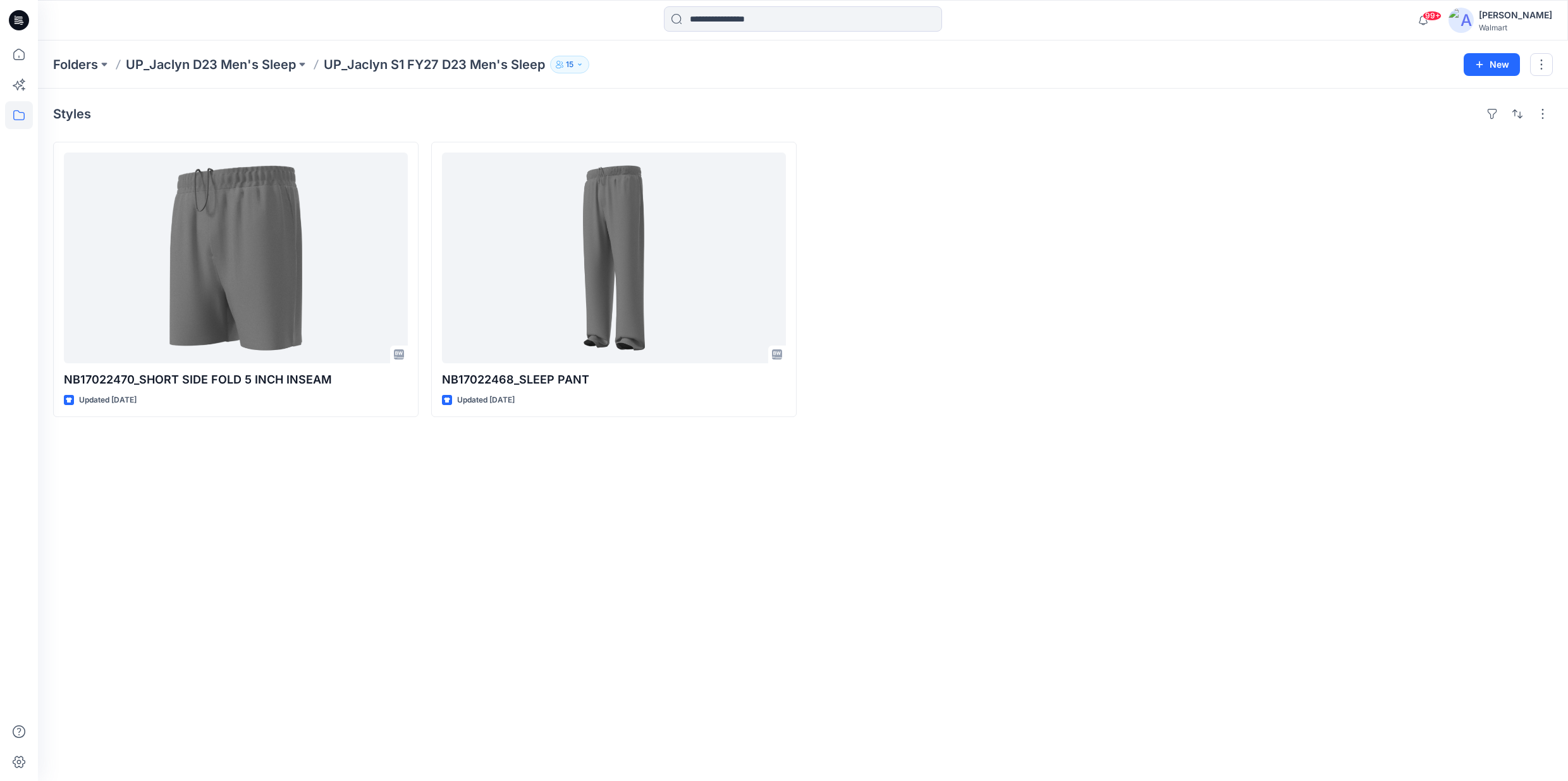
click at [580, 62] on icon "button" at bounding box center [580, 65] width 8 height 8
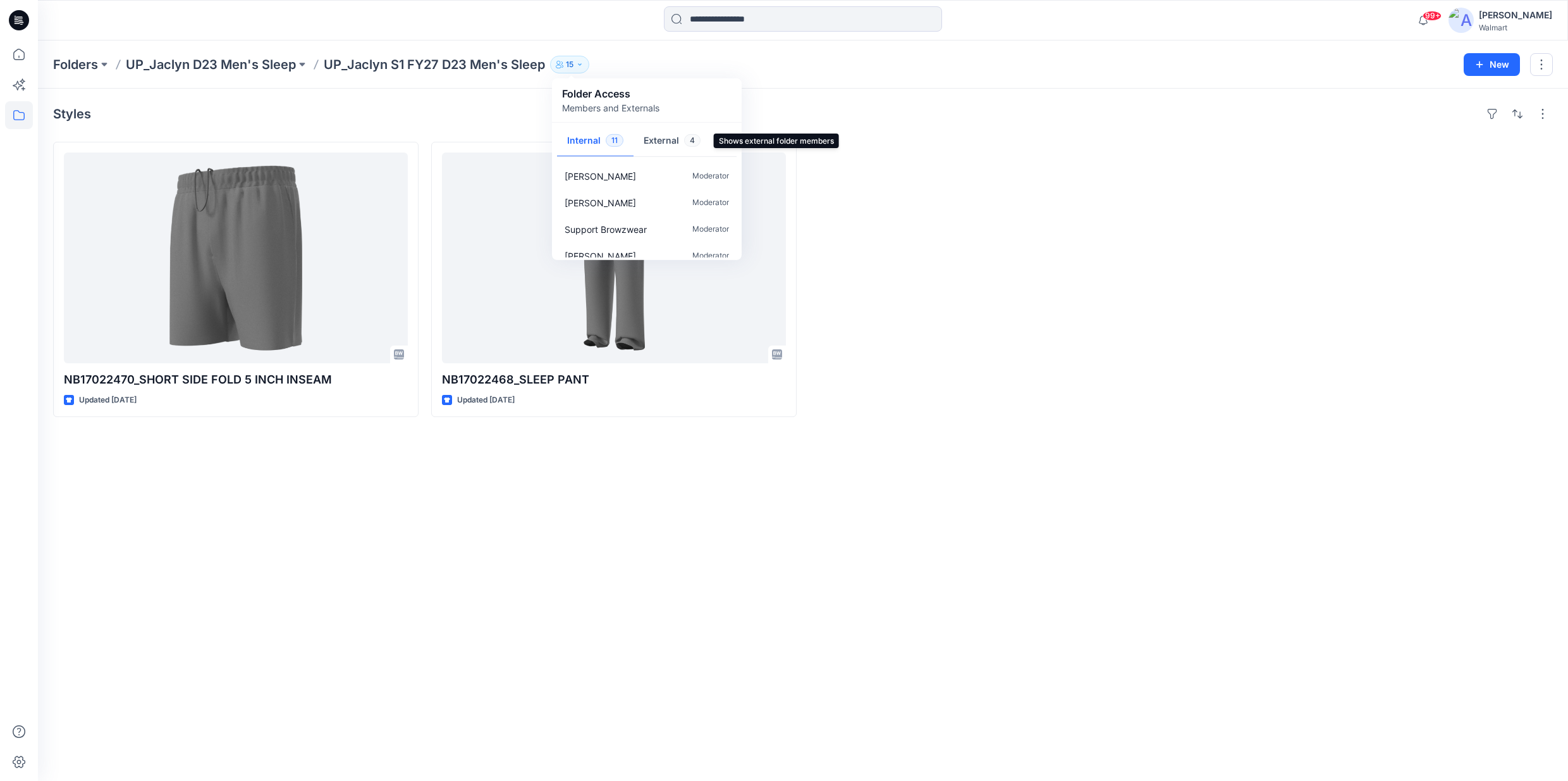
click at [640, 143] on button "External 4" at bounding box center [672, 141] width 77 height 32
click at [976, 126] on div "Styles NB17022470_SHORT SIDE FOLD 5 INCH INSEAM Updated [DATE] NB17022468_SLEEP…" at bounding box center [803, 435] width 1530 height 692
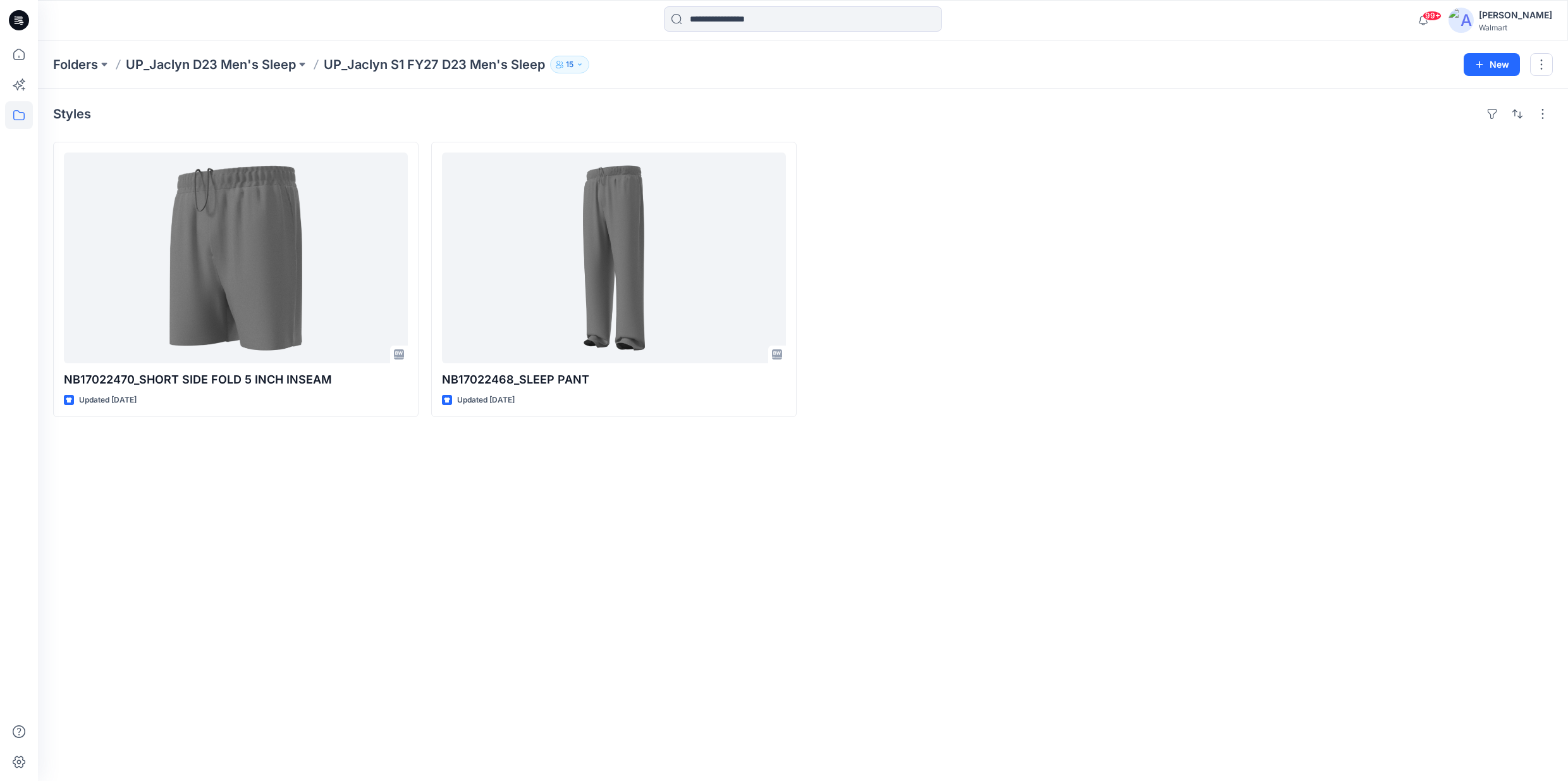
click at [583, 70] on button "15" at bounding box center [569, 64] width 39 height 18
click at [302, 66] on button at bounding box center [302, 64] width 12 height 18
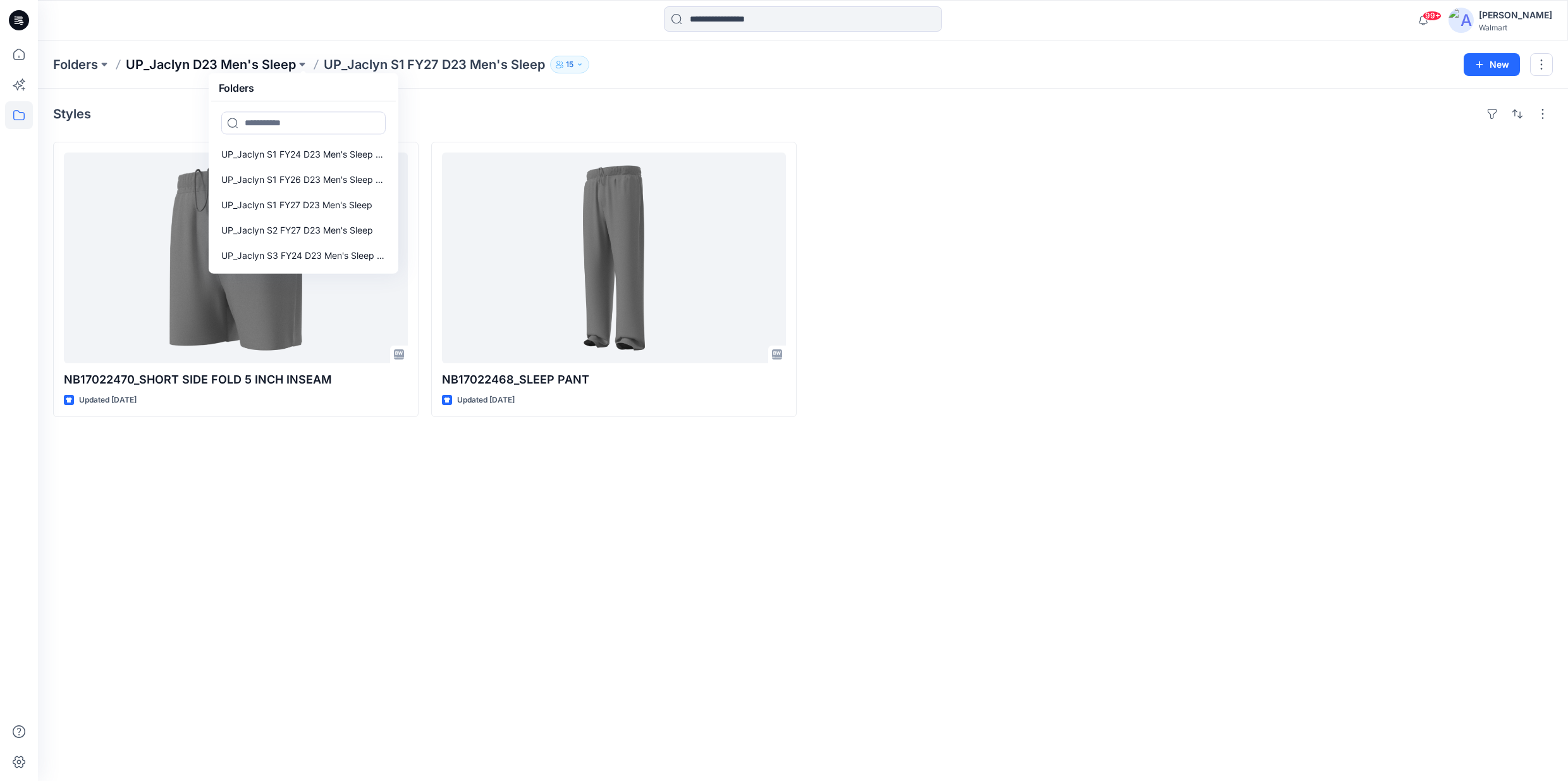
drag, startPoint x: 303, startPoint y: 66, endPoint x: 263, endPoint y: 69, distance: 40.1
click at [263, 69] on div "Folders UP_Jaclyn D23 Men's Sleep Folders UP_Jaclyn S1 FY24 D23 Men's Sleep Boa…" at bounding box center [754, 64] width 1402 height 18
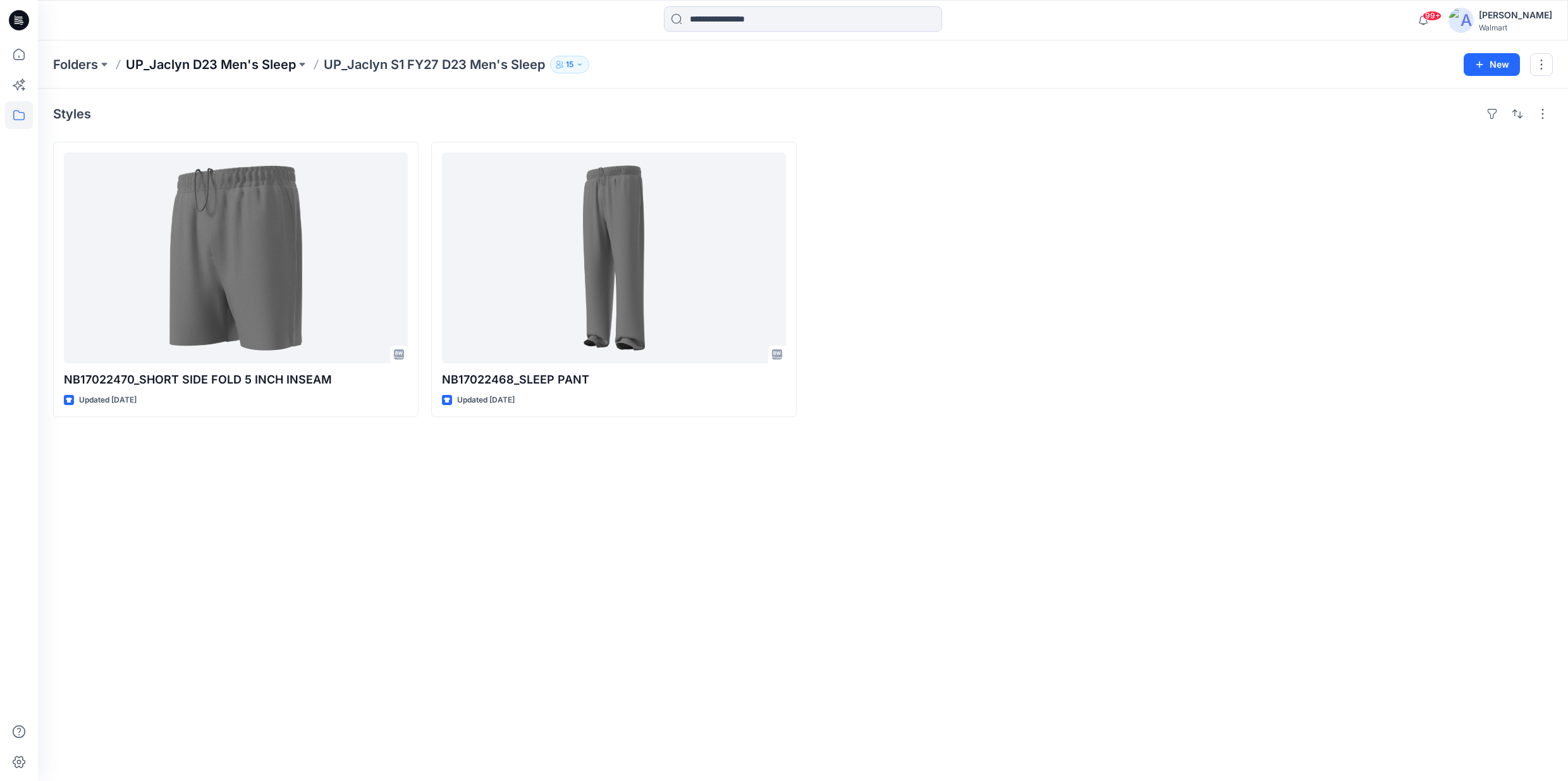
click at [263, 69] on p "UP_Jaclyn D23 Men's Sleep" at bounding box center [210, 64] width 170 height 18
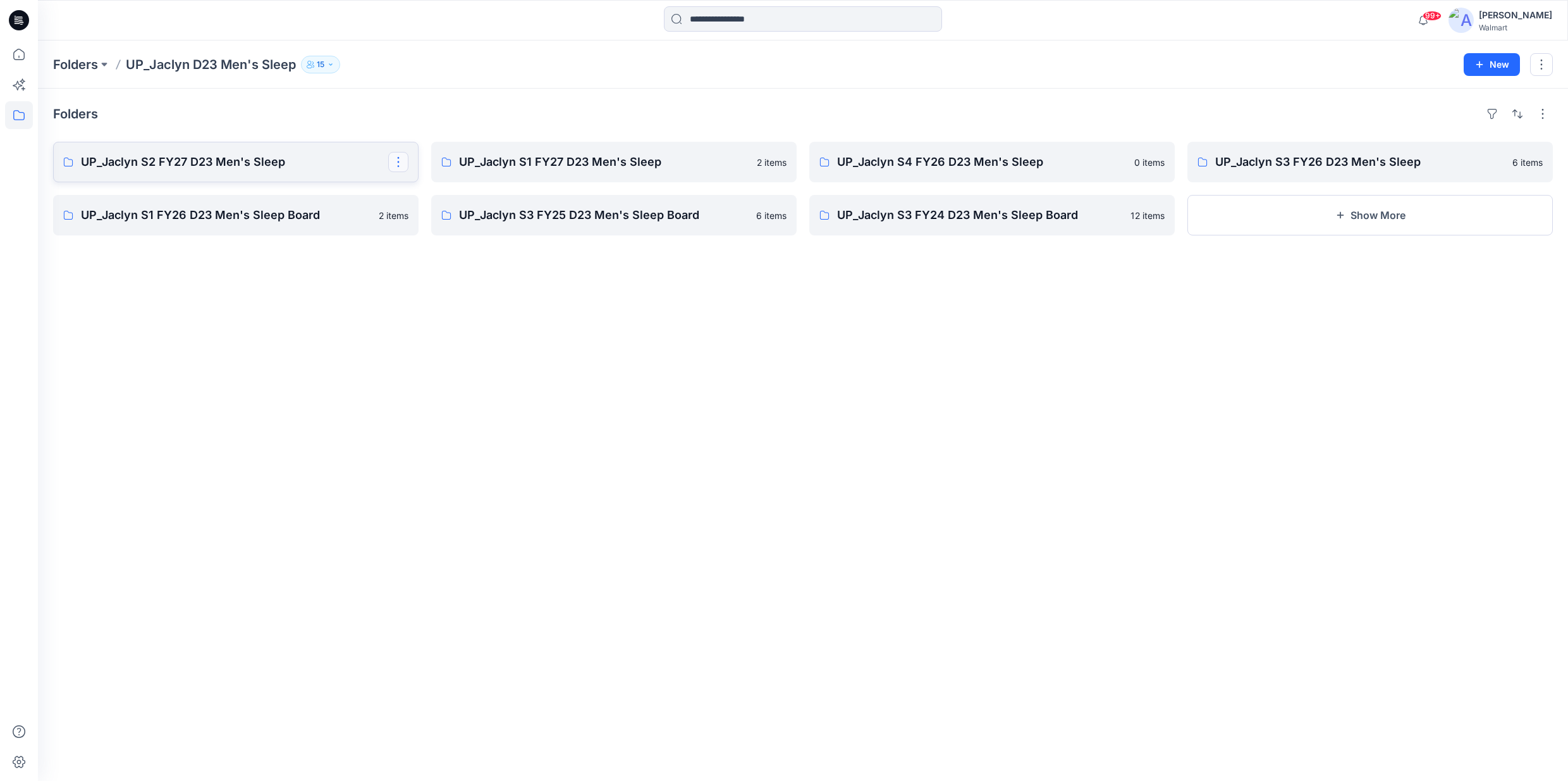
click at [401, 166] on button "button" at bounding box center [398, 162] width 20 height 20
click at [428, 220] on p "Duplicate to..." at bounding box center [443, 214] width 58 height 13
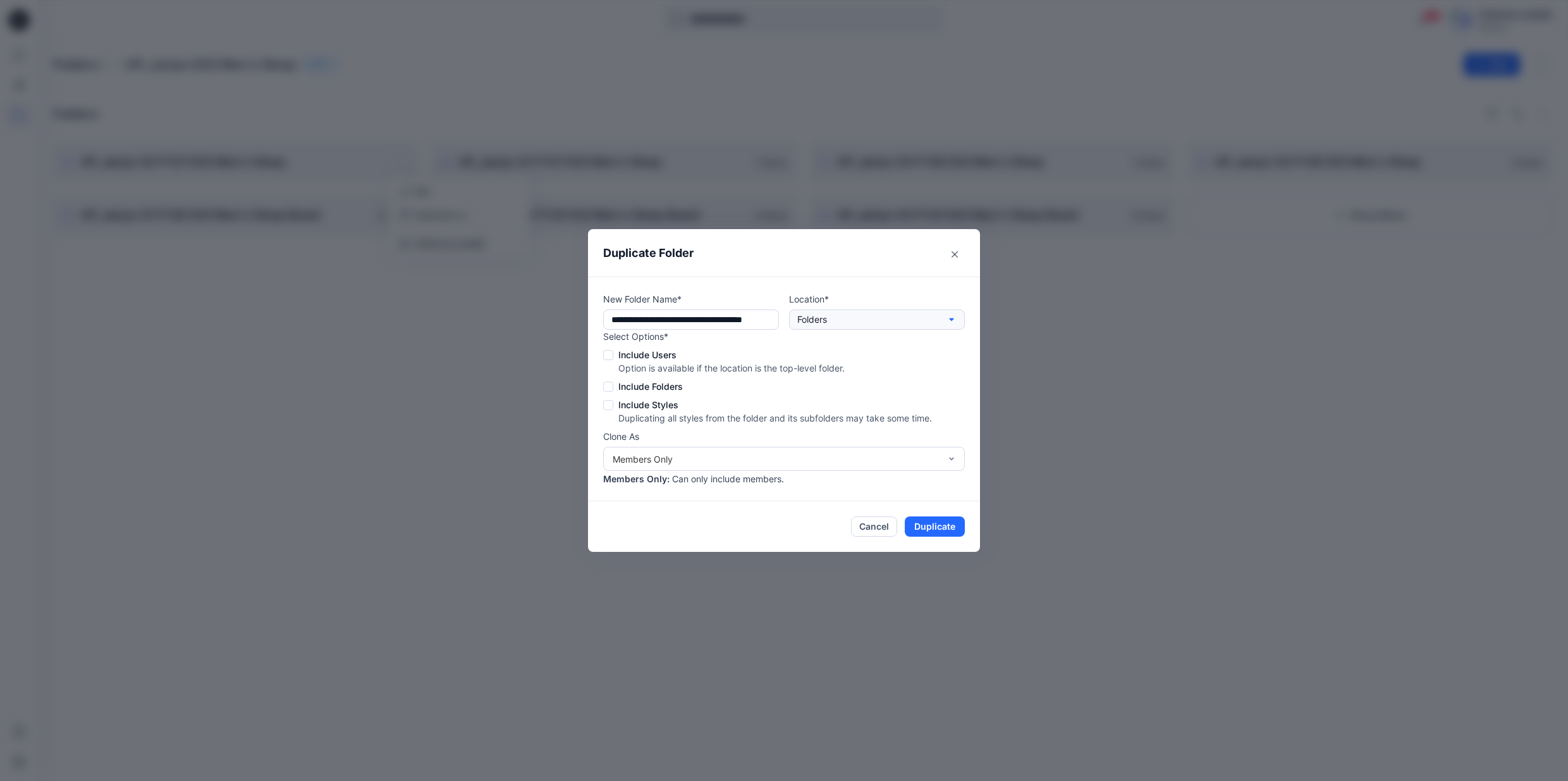
click at [871, 321] on button "Folders" at bounding box center [877, 319] width 176 height 20
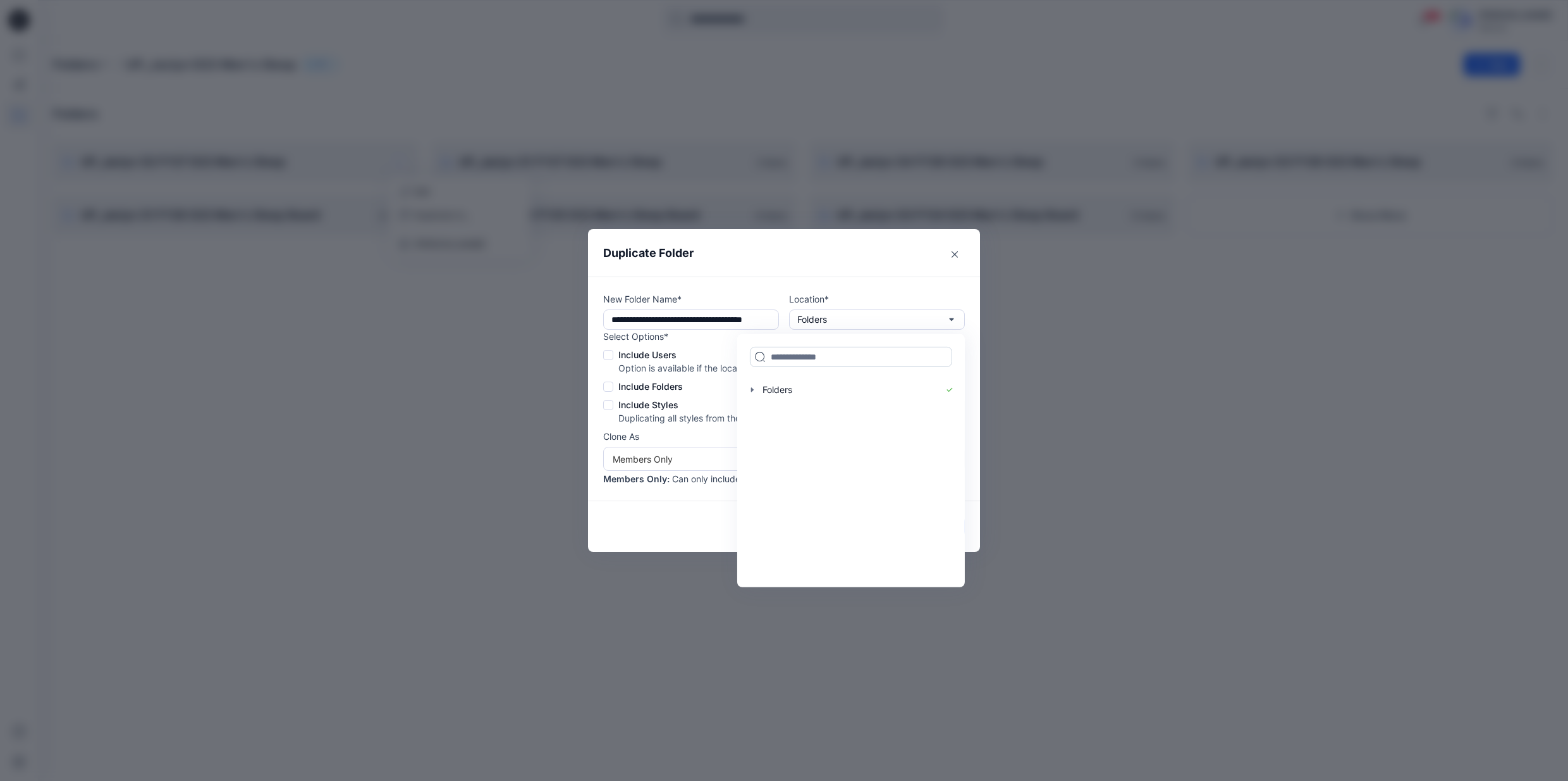
click at [834, 359] on input at bounding box center [851, 357] width 203 height 20
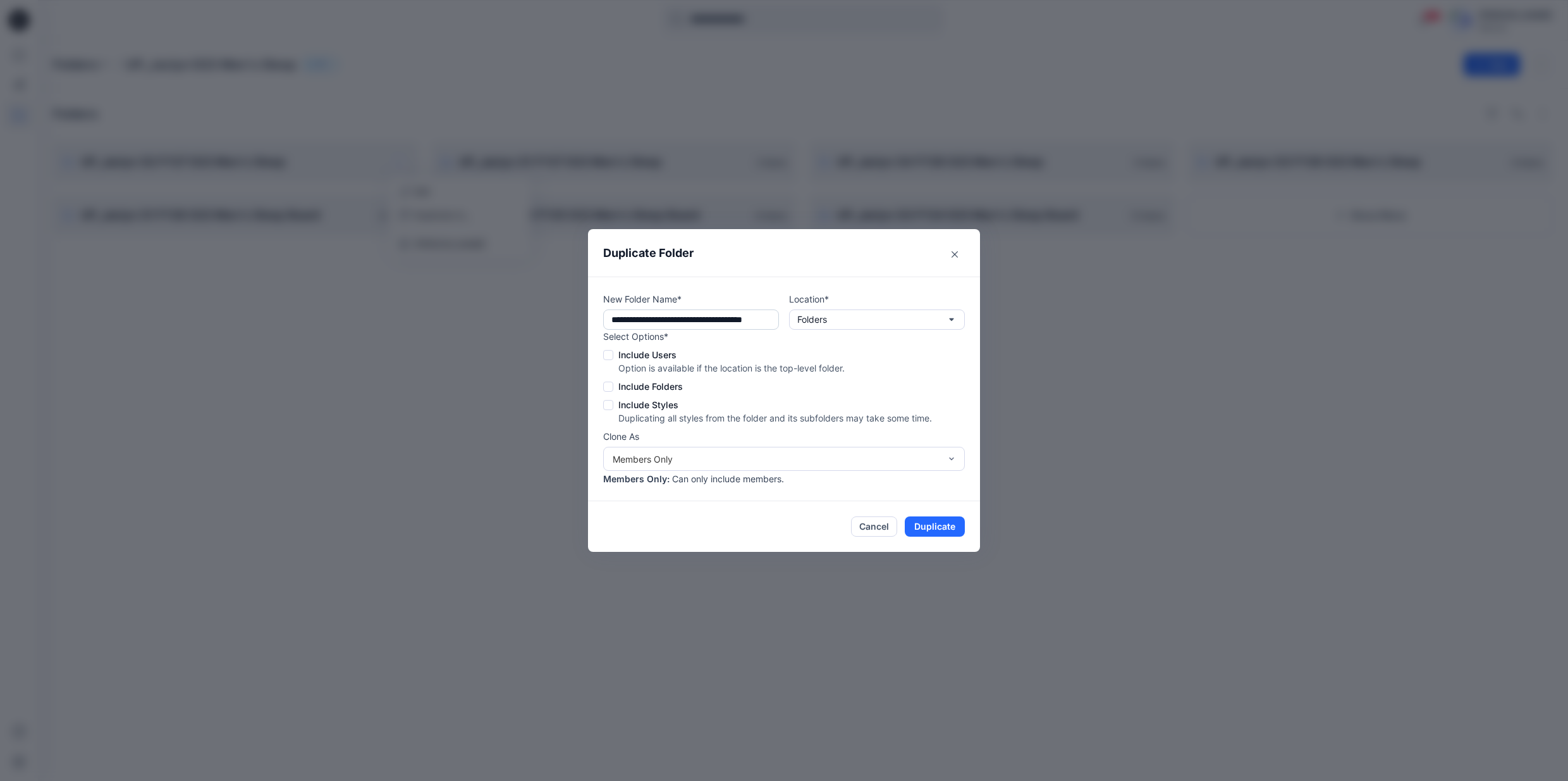
click at [667, 321] on input "**********" at bounding box center [691, 319] width 176 height 20
type input "**********"
click at [942, 321] on button "Folders" at bounding box center [877, 319] width 176 height 20
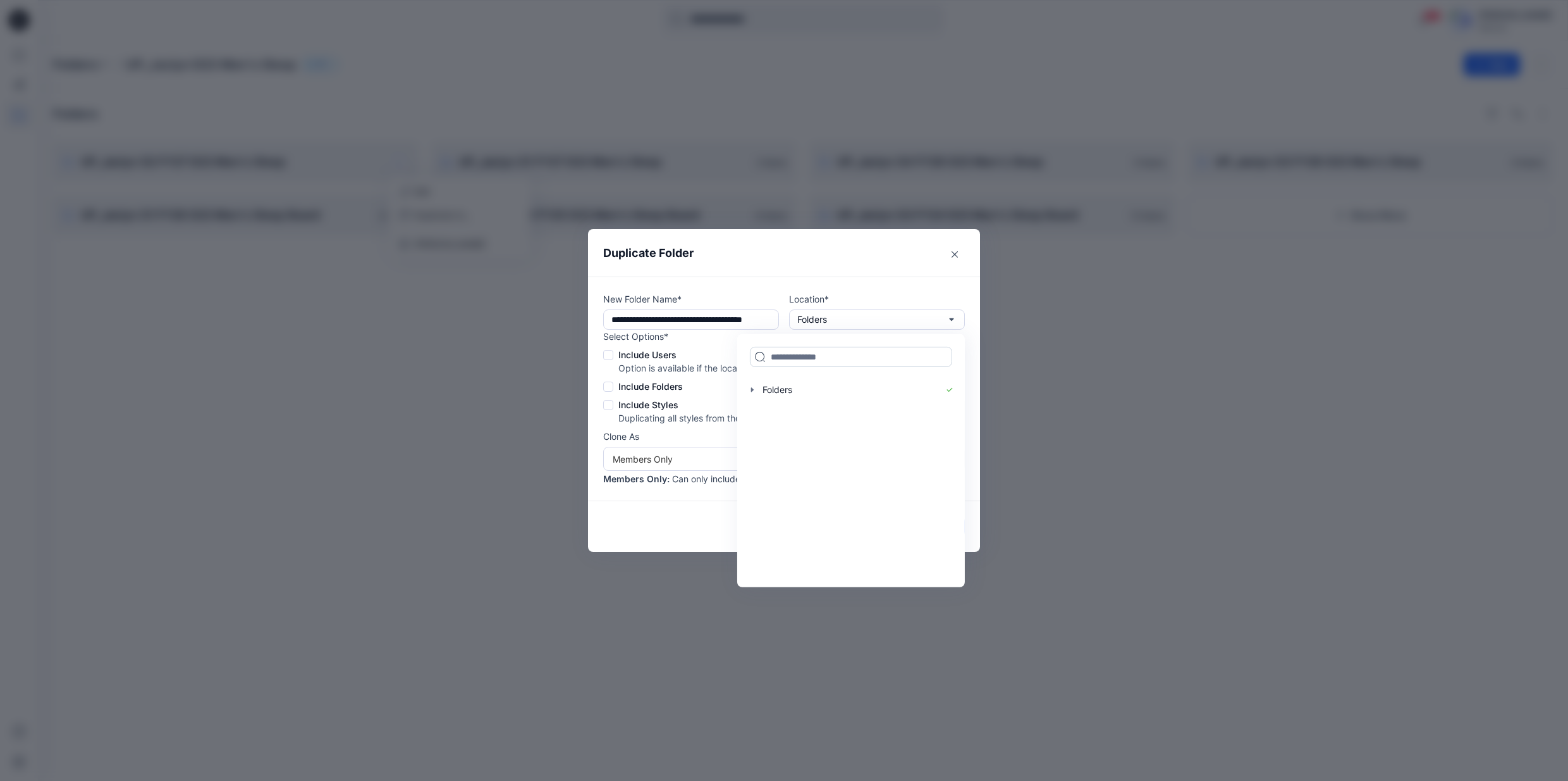
click at [912, 354] on input at bounding box center [851, 357] width 203 height 20
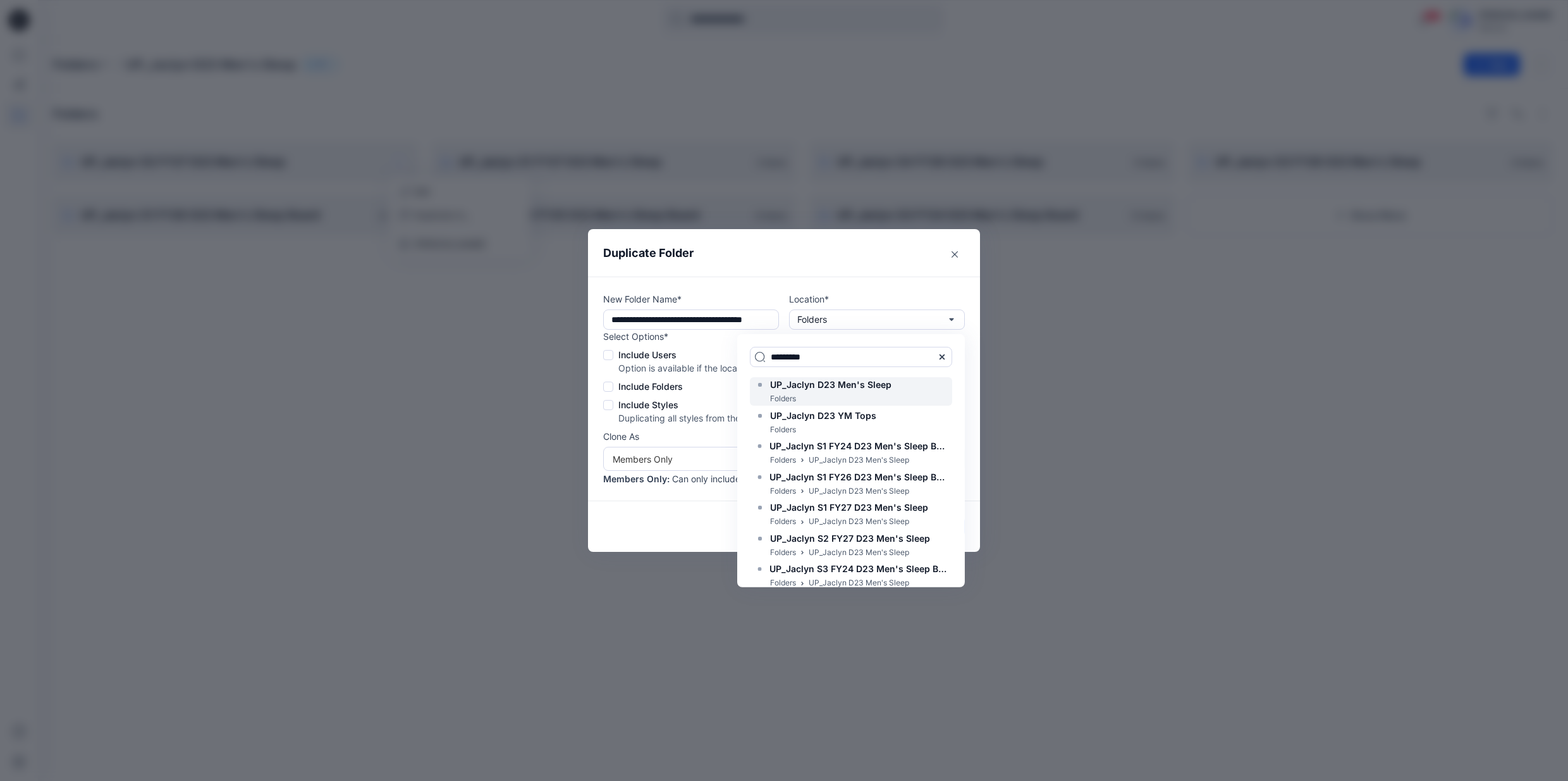
type input "********"
click at [875, 388] on span "UP_Jaclyn D23 Men's Sleep" at bounding box center [831, 385] width 122 height 11
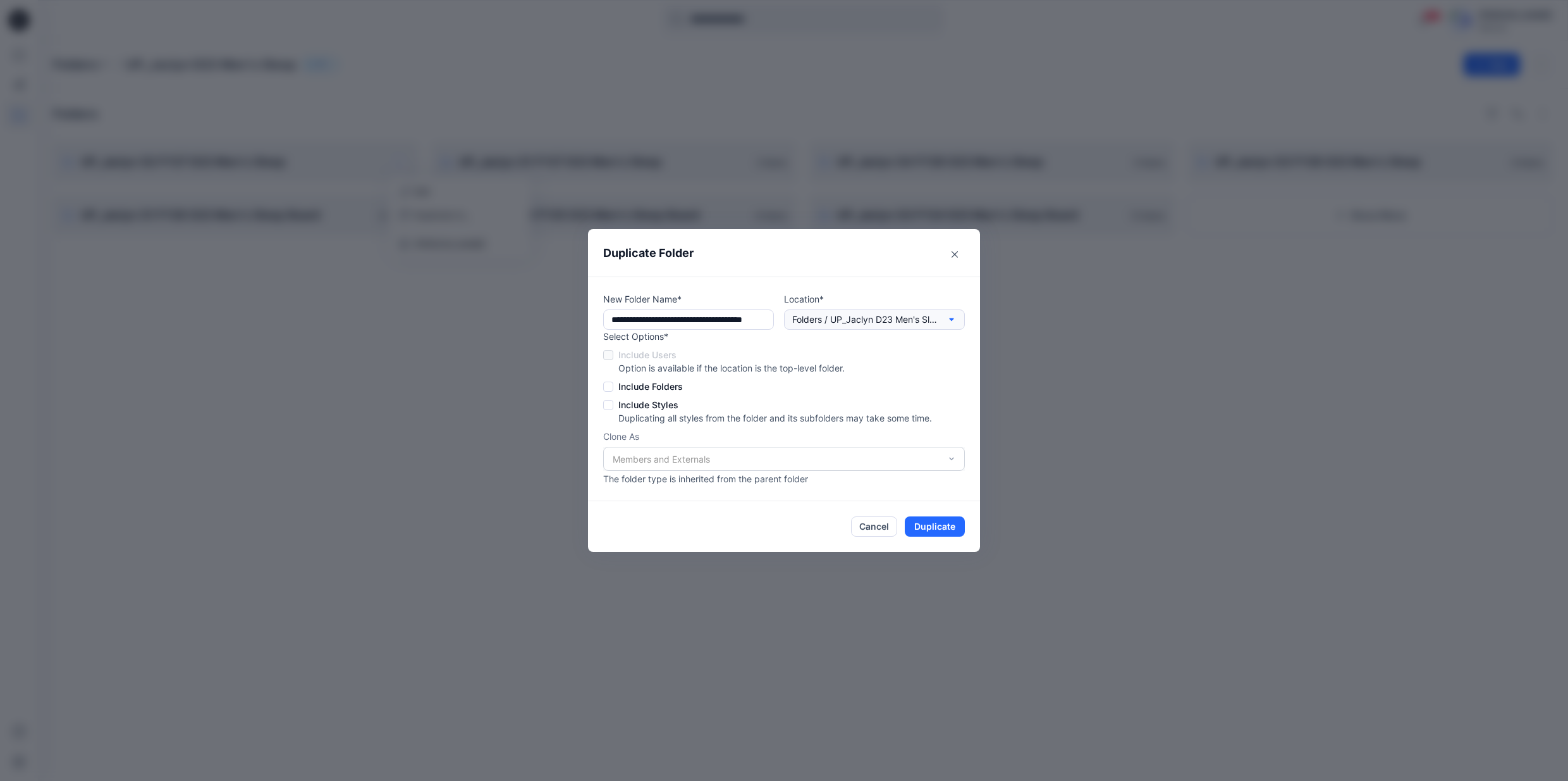
click at [953, 321] on icon "button" at bounding box center [952, 319] width 10 height 10
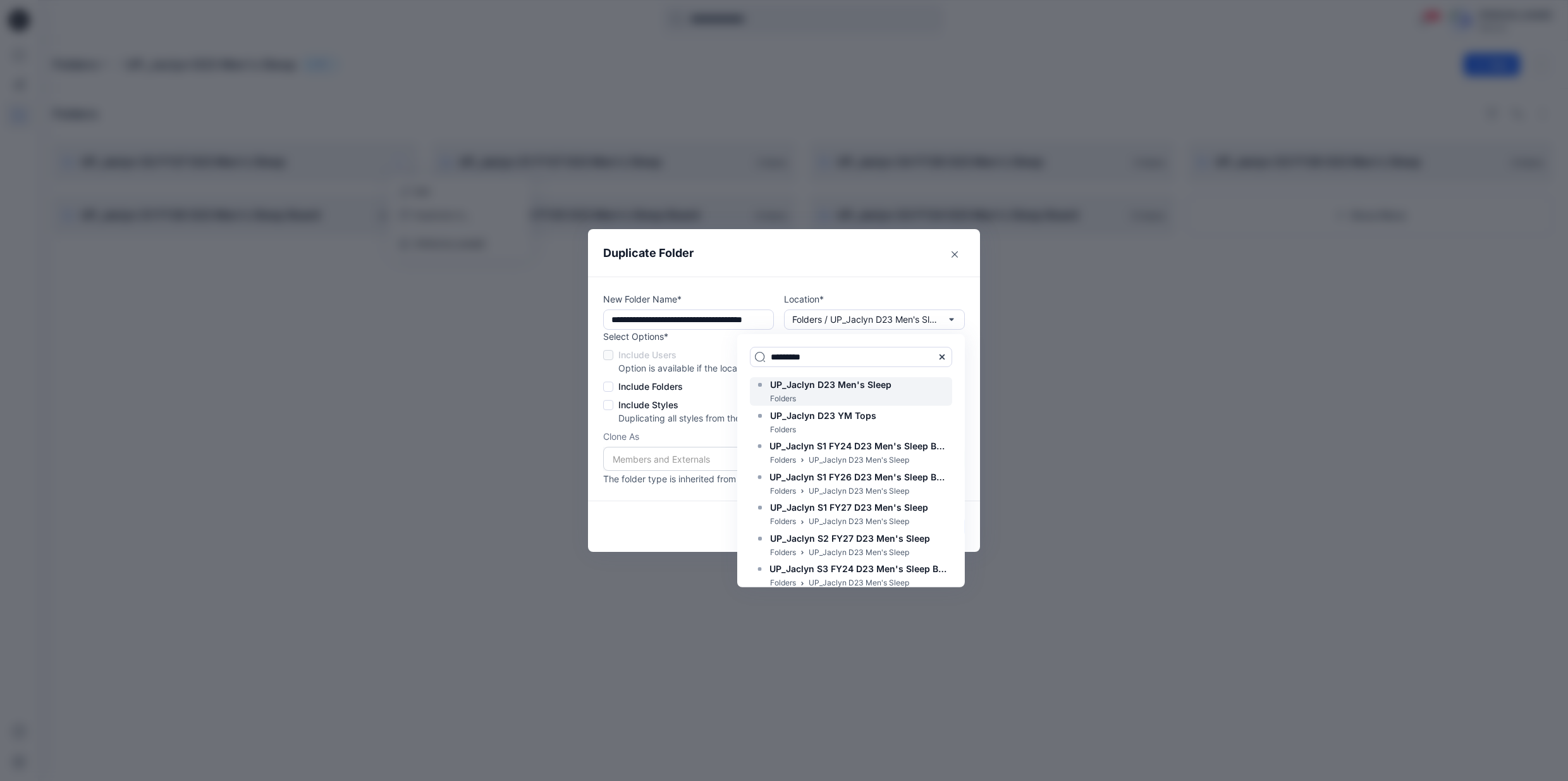
click at [874, 382] on span "UP_Jaclyn D23 Men's Sleep" at bounding box center [831, 385] width 122 height 11
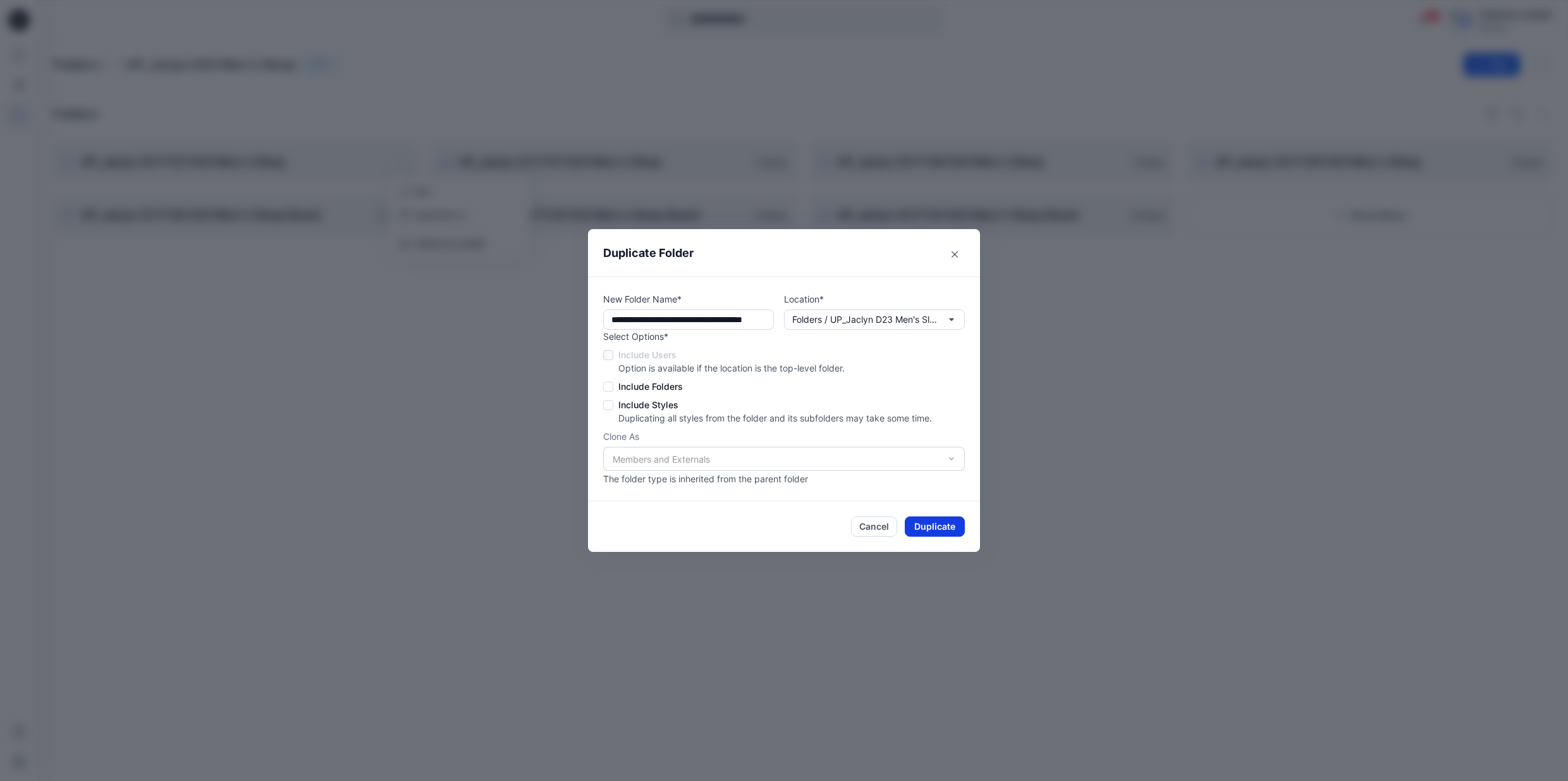
click at [933, 524] on button "Duplicate" at bounding box center [935, 527] width 60 height 20
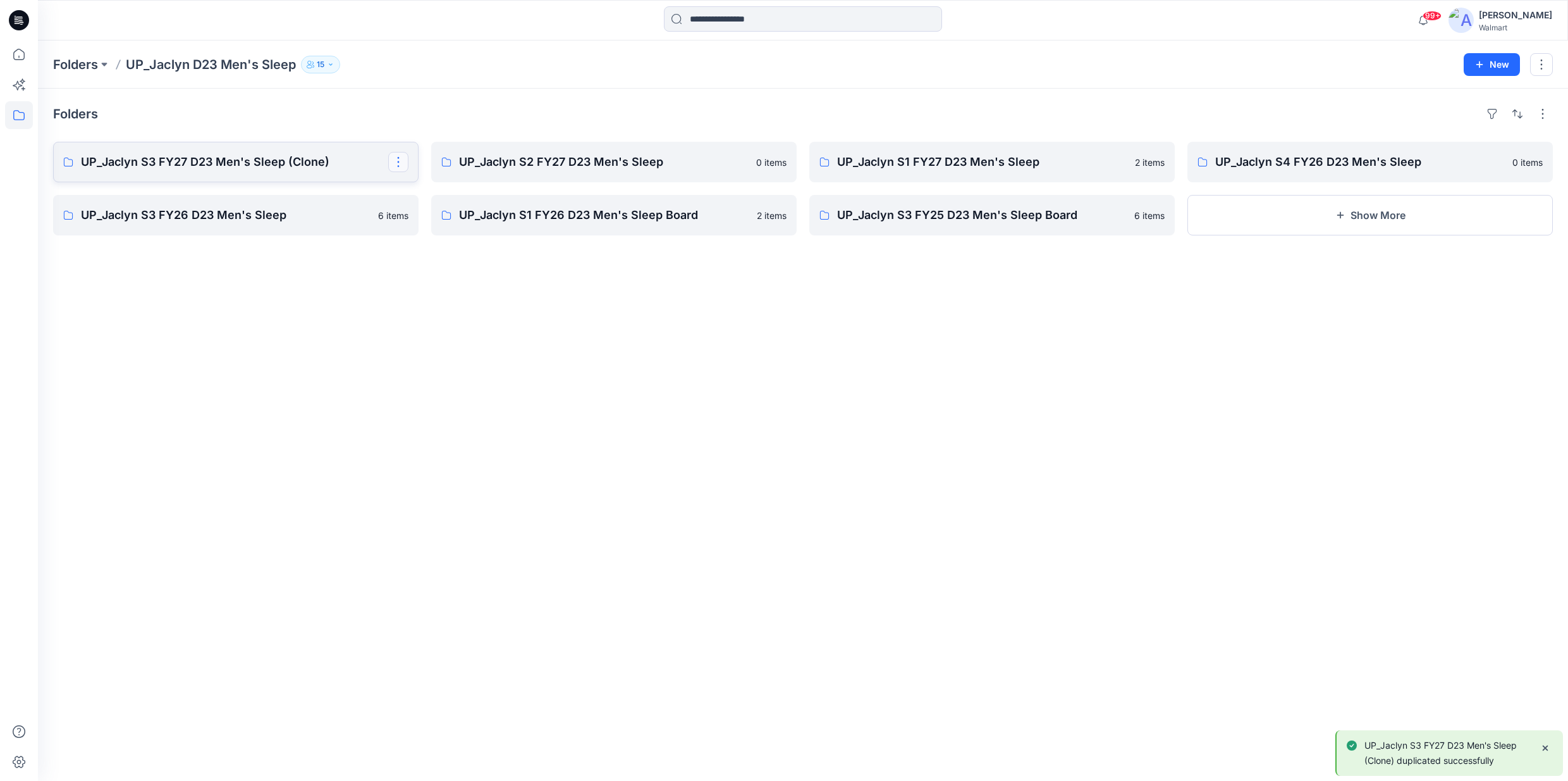
click at [401, 169] on button "button" at bounding box center [398, 162] width 20 height 20
click at [418, 196] on p "Edit" at bounding box center [422, 191] width 16 height 13
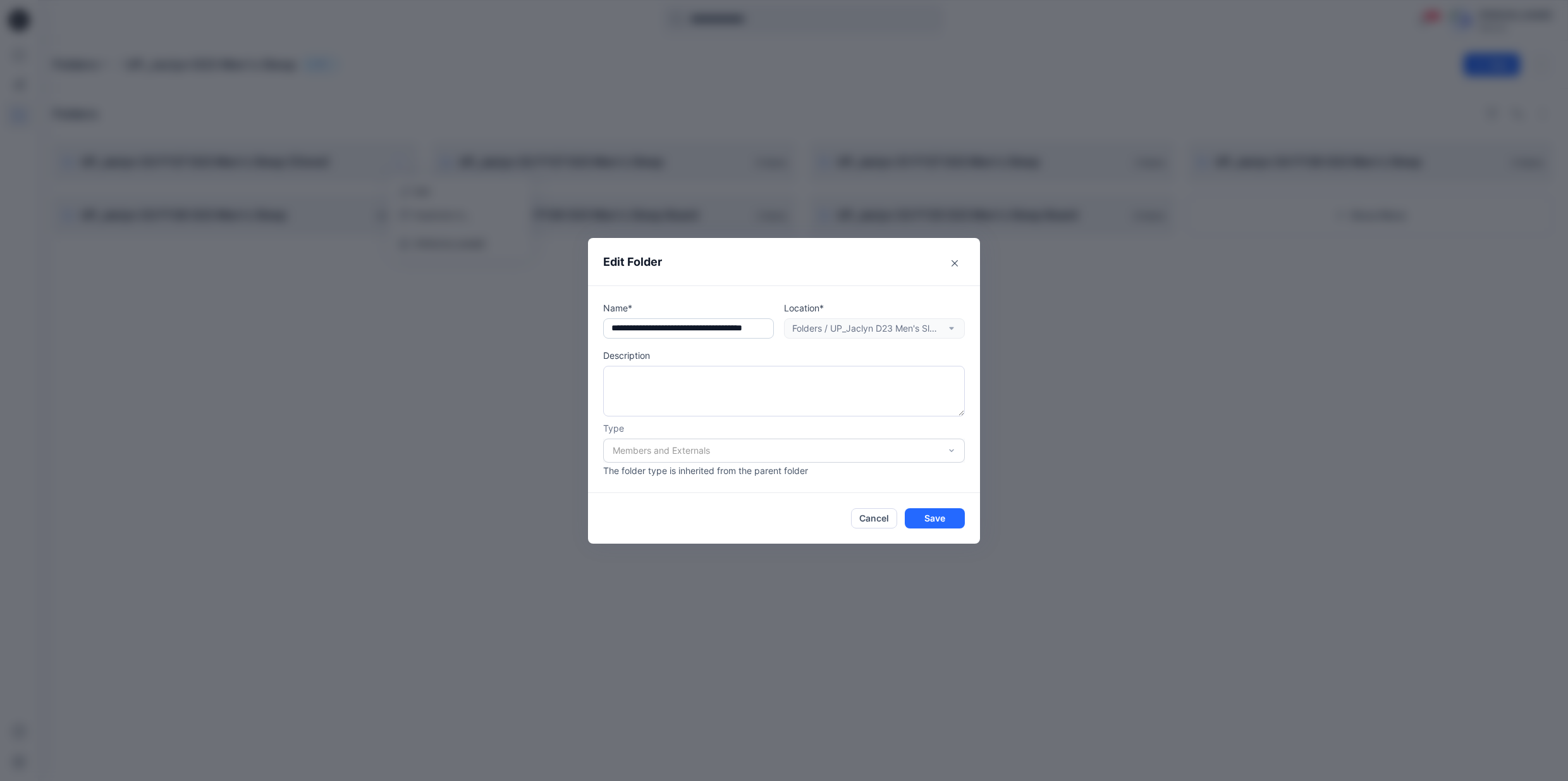
click at [760, 330] on input "text" at bounding box center [689, 328] width 171 height 20
type input "**********"
click at [952, 520] on button "Save" at bounding box center [935, 518] width 60 height 20
